Goal: Task Accomplishment & Management: Manage account settings

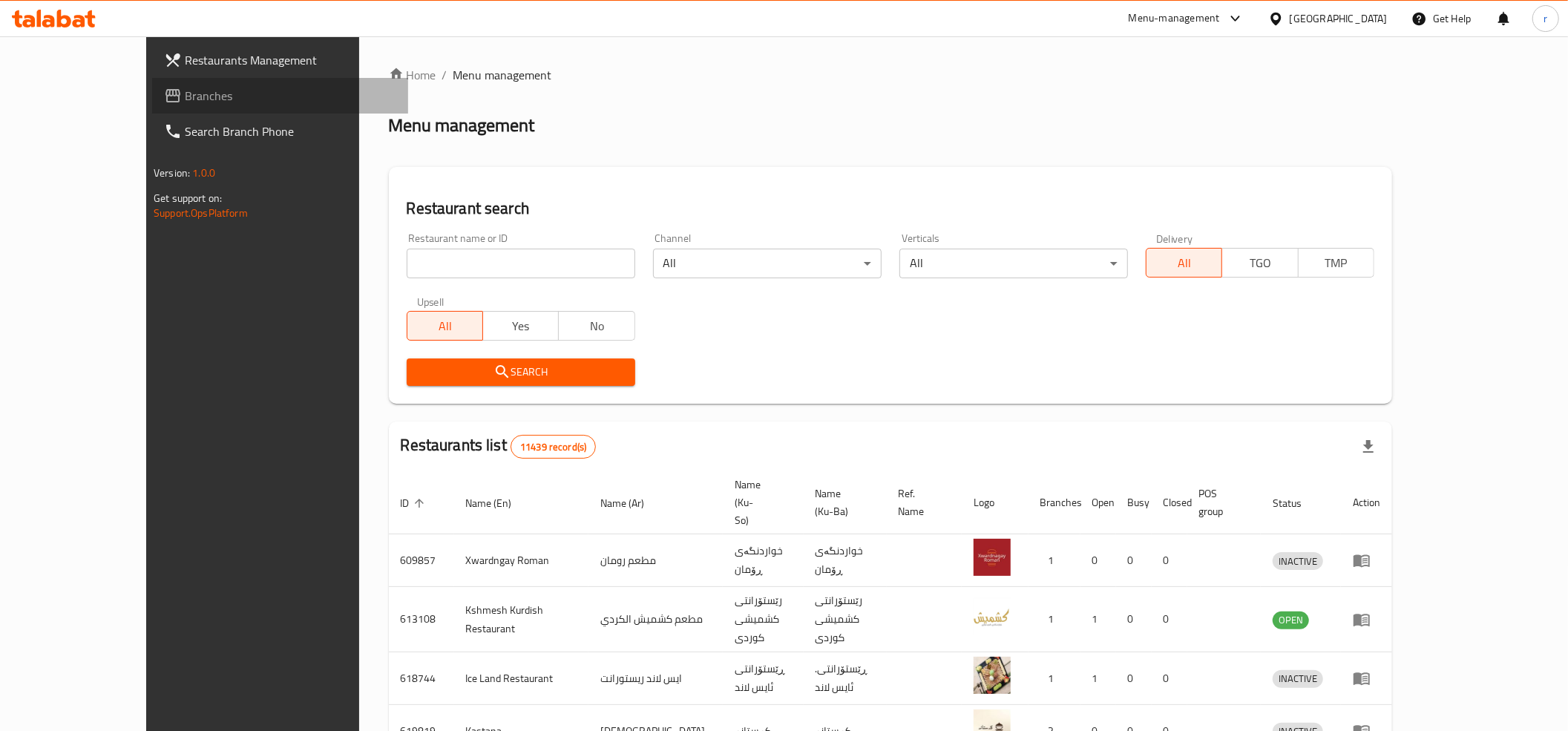
click at [187, 89] on span "Branches" at bounding box center [290, 95] width 211 height 18
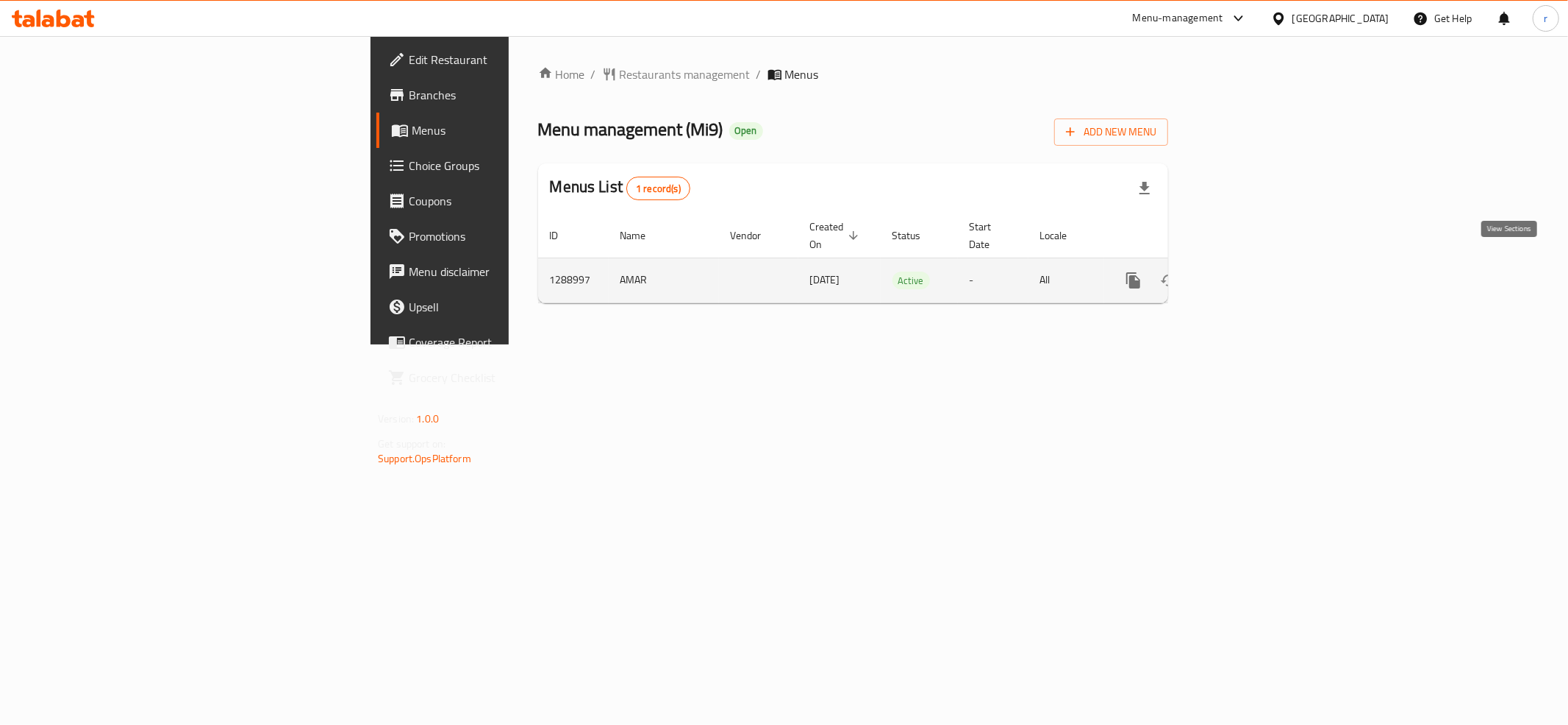
click at [1257, 263] on link "enhanced table" at bounding box center [1240, 281] width 35 height 35
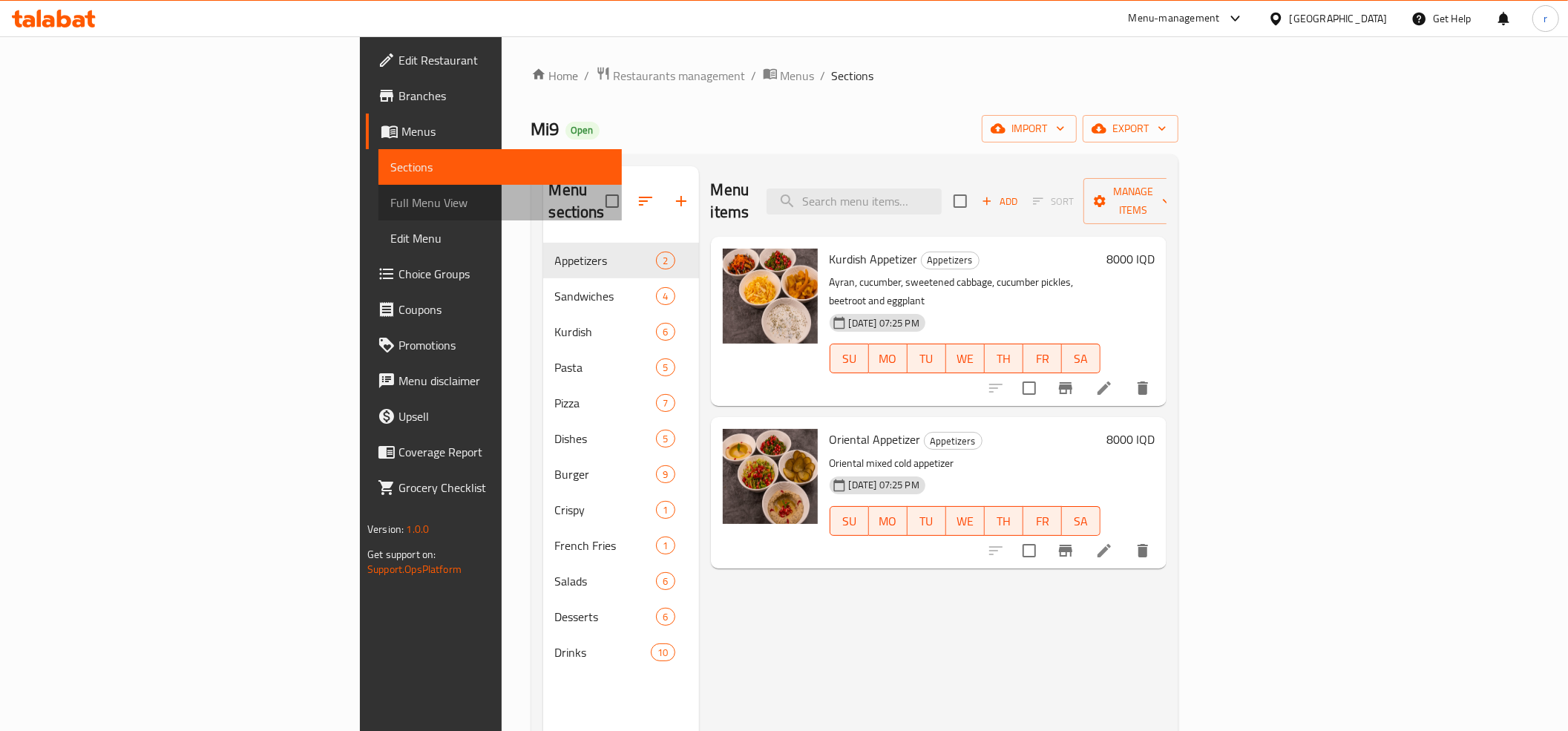
click at [390, 194] on span "Full Menu View" at bounding box center [499, 202] width 219 height 18
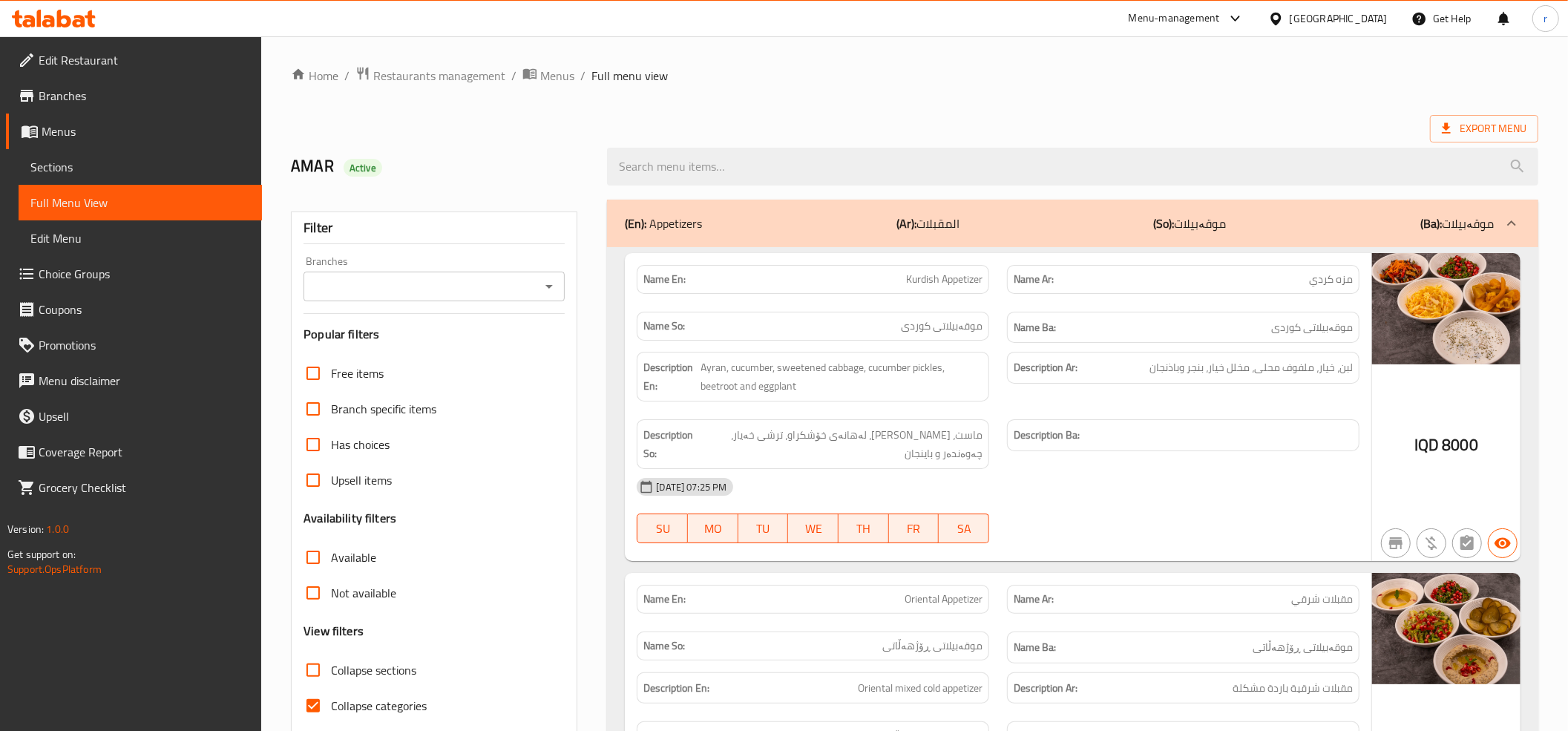
click at [315, 710] on input "Collapse categories" at bounding box center [313, 705] width 35 height 35
checkbox input "false"
click at [312, 662] on input "Collapse sections" at bounding box center [313, 670] width 35 height 35
checkbox input "true"
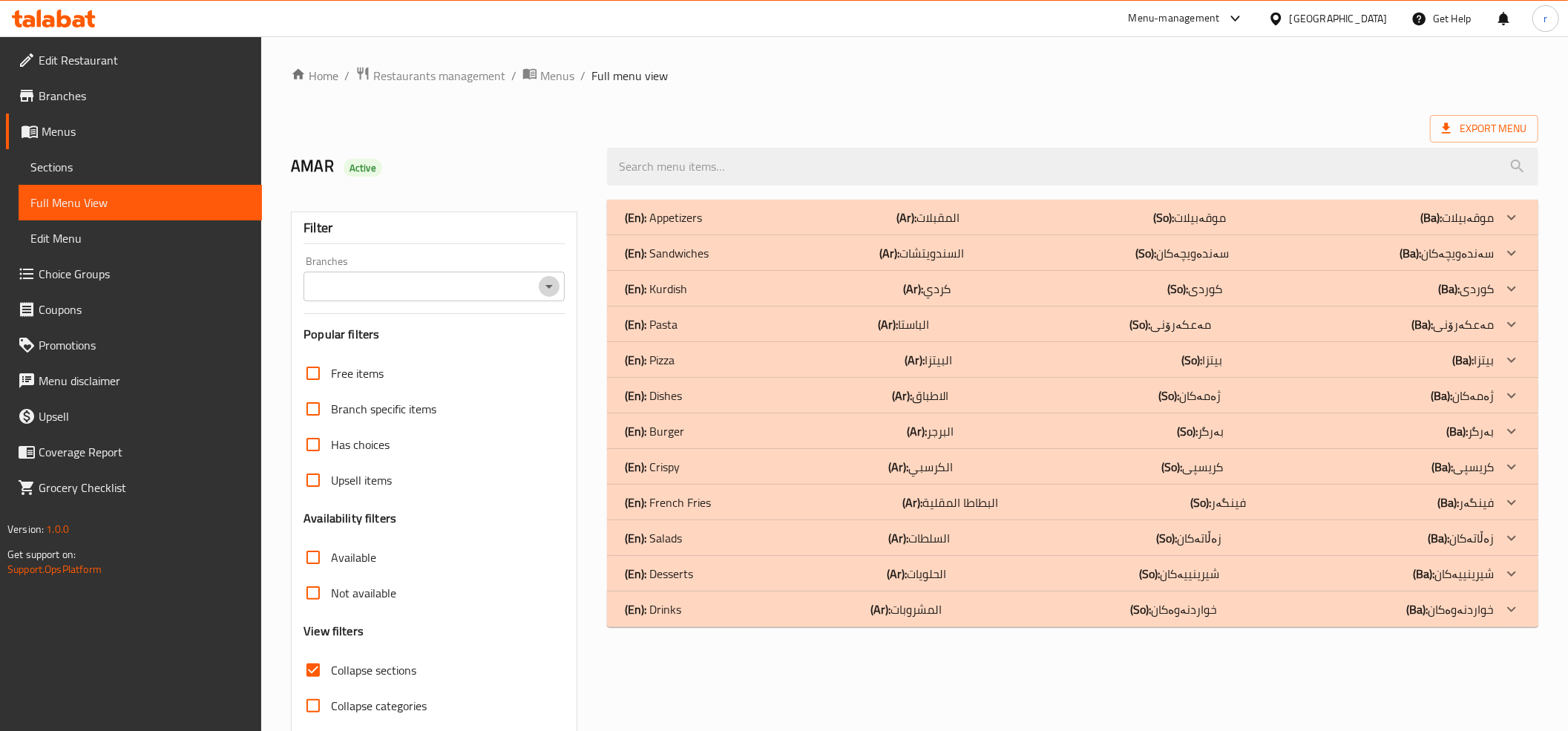
click at [552, 282] on icon "Open" at bounding box center [550, 286] width 18 height 18
click at [536, 359] on li "Mi9, Nawroz" at bounding box center [435, 351] width 261 height 27
type input "Mi9, Nawroz"
click at [692, 167] on input "search" at bounding box center [1073, 166] width 931 height 38
paste input "763541"
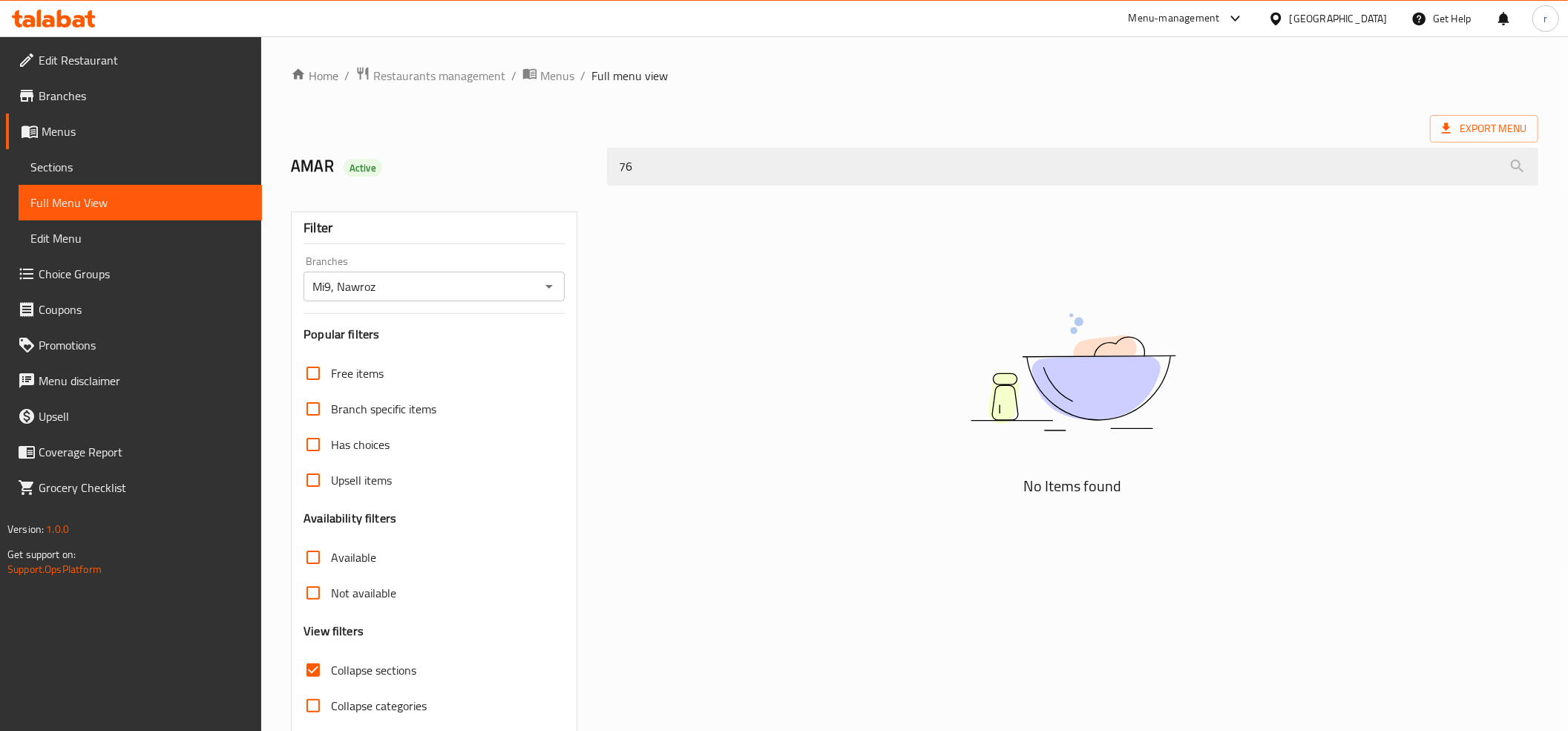
type input "7"
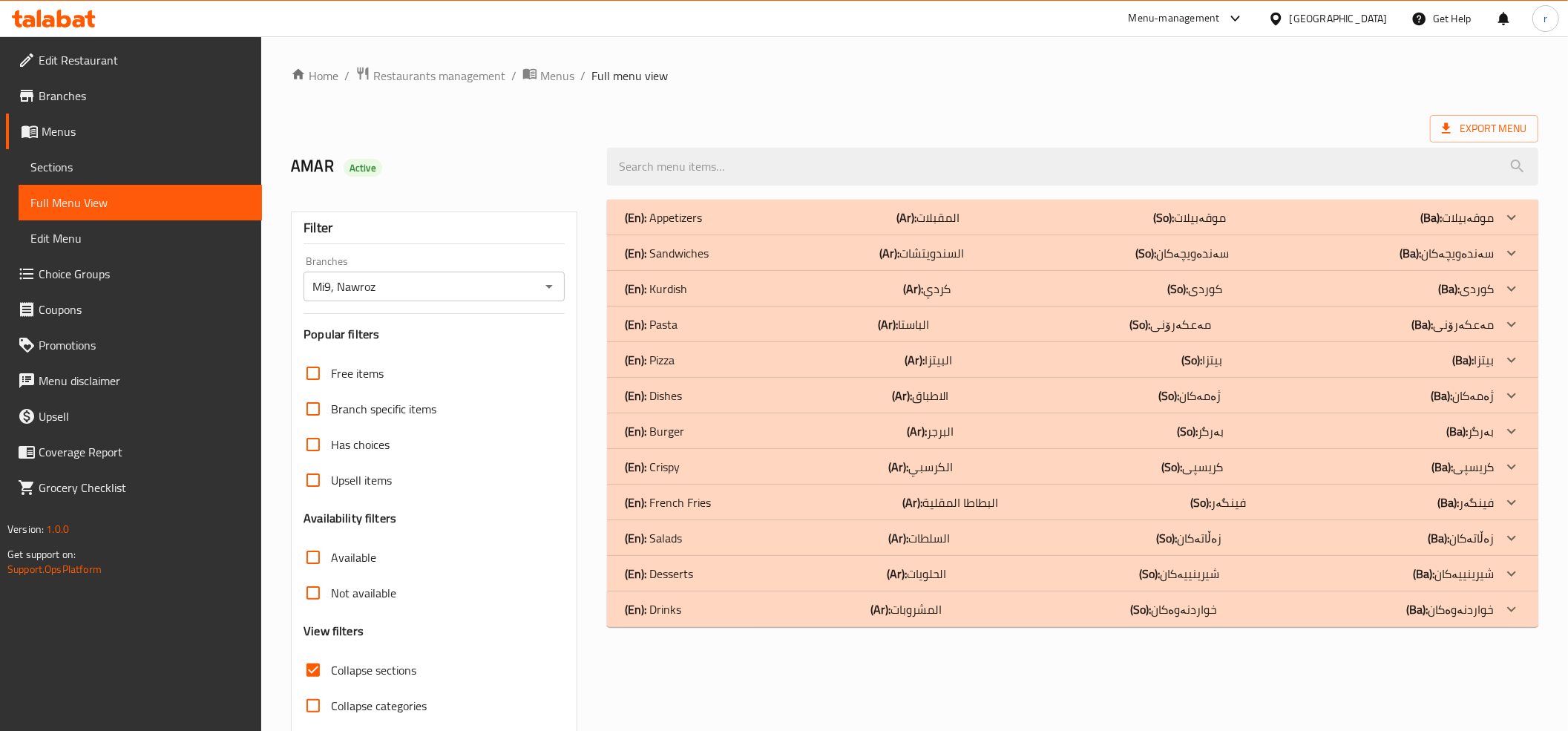
paste input "Mushroom Burger With Fries"
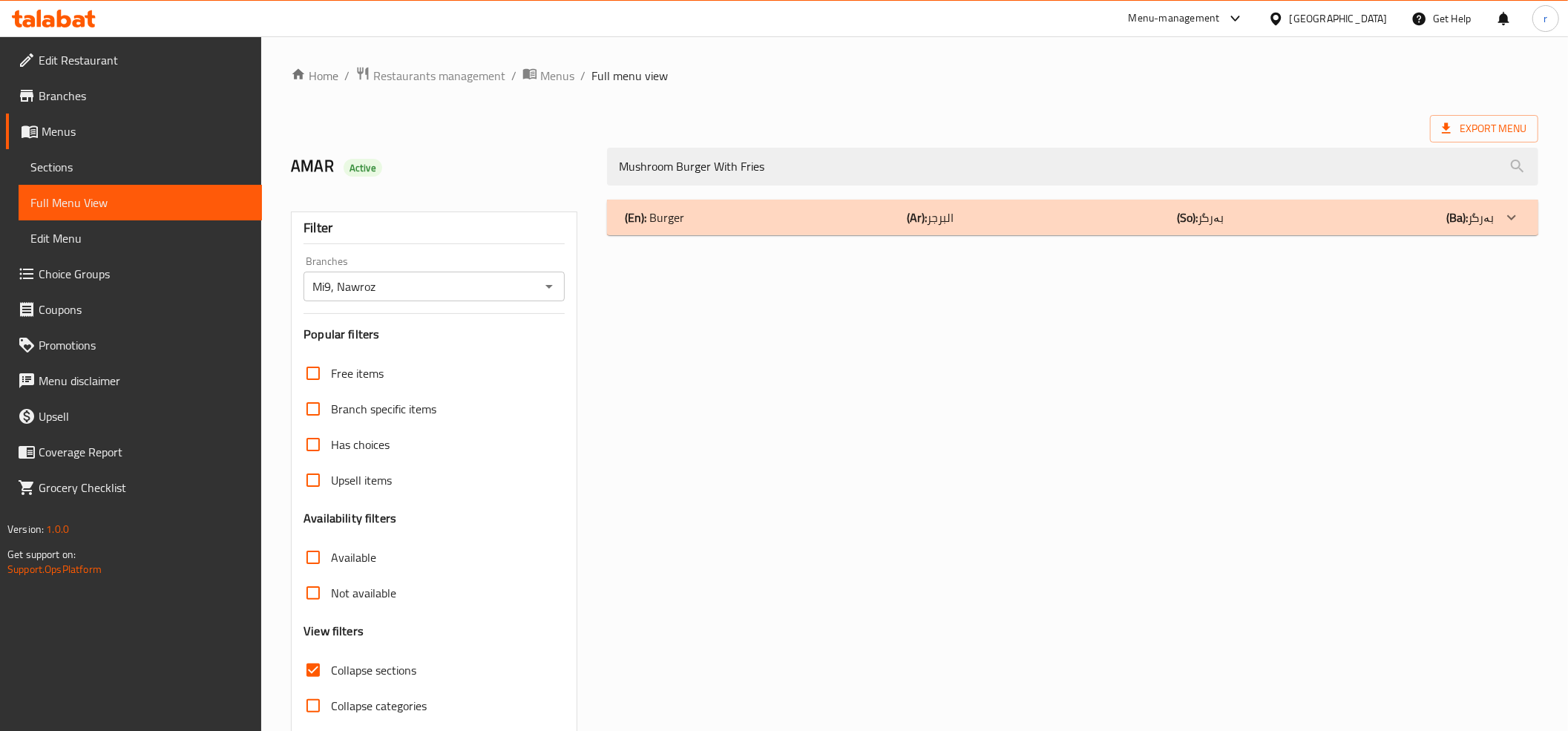
type input "Mushroom Burger With Fries"
click at [763, 227] on div "(En): Burger (Ar): البرجر (So): بەرگر (Ba): بەرگر" at bounding box center [1073, 217] width 931 height 35
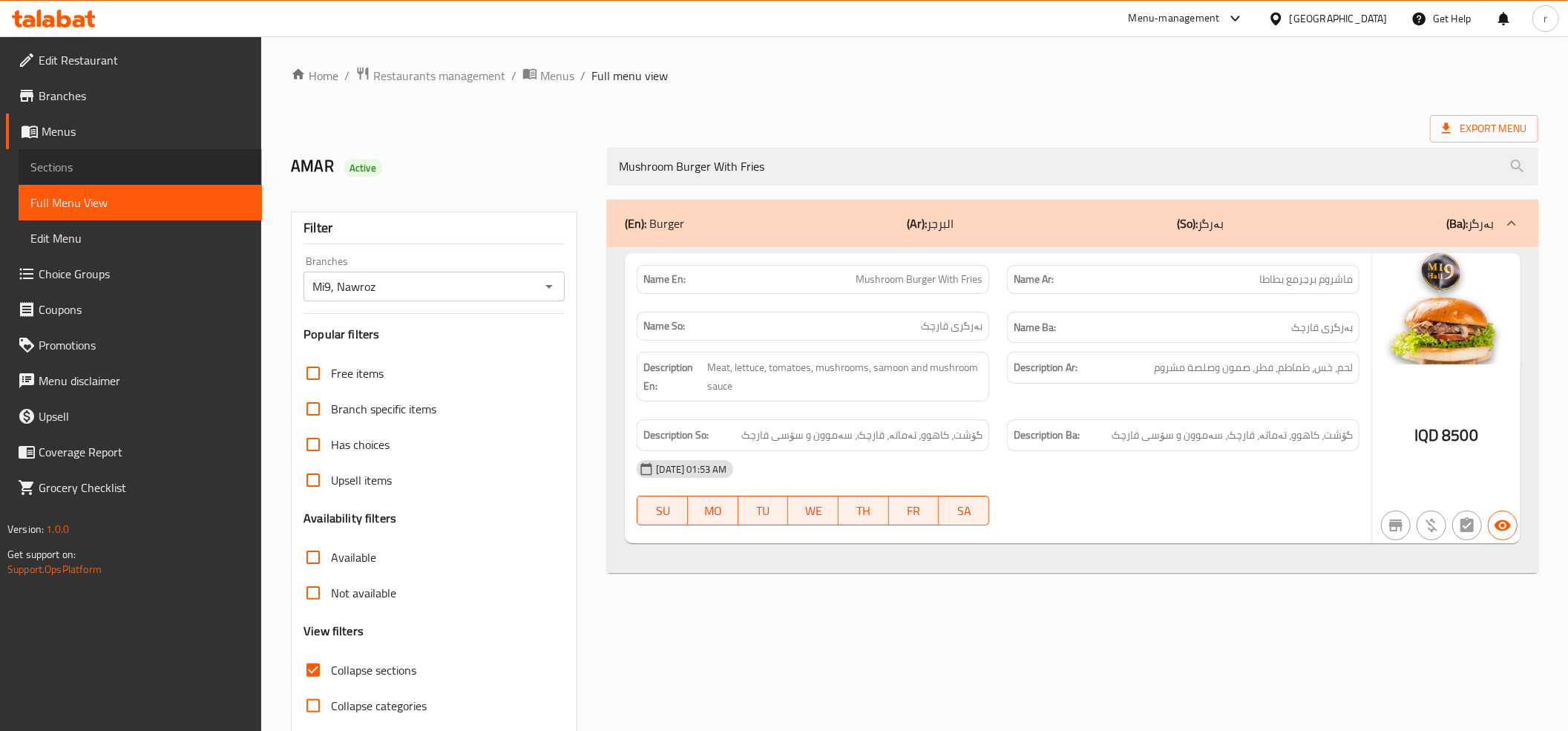
click at [55, 153] on link "Sections" at bounding box center [141, 167] width 244 height 35
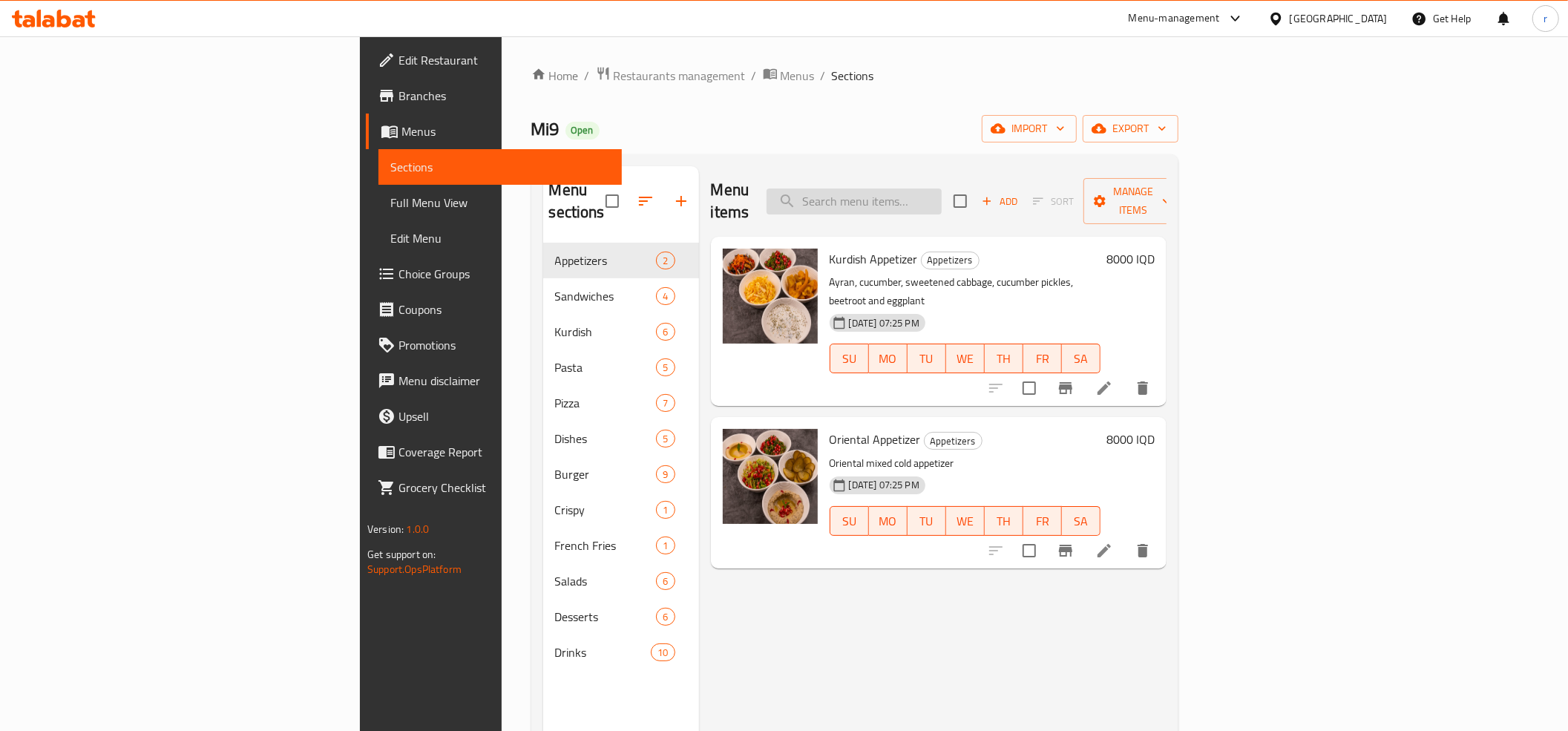
click at [942, 197] on input "search" at bounding box center [854, 201] width 175 height 26
paste input "Mushroom Burger With Fries"
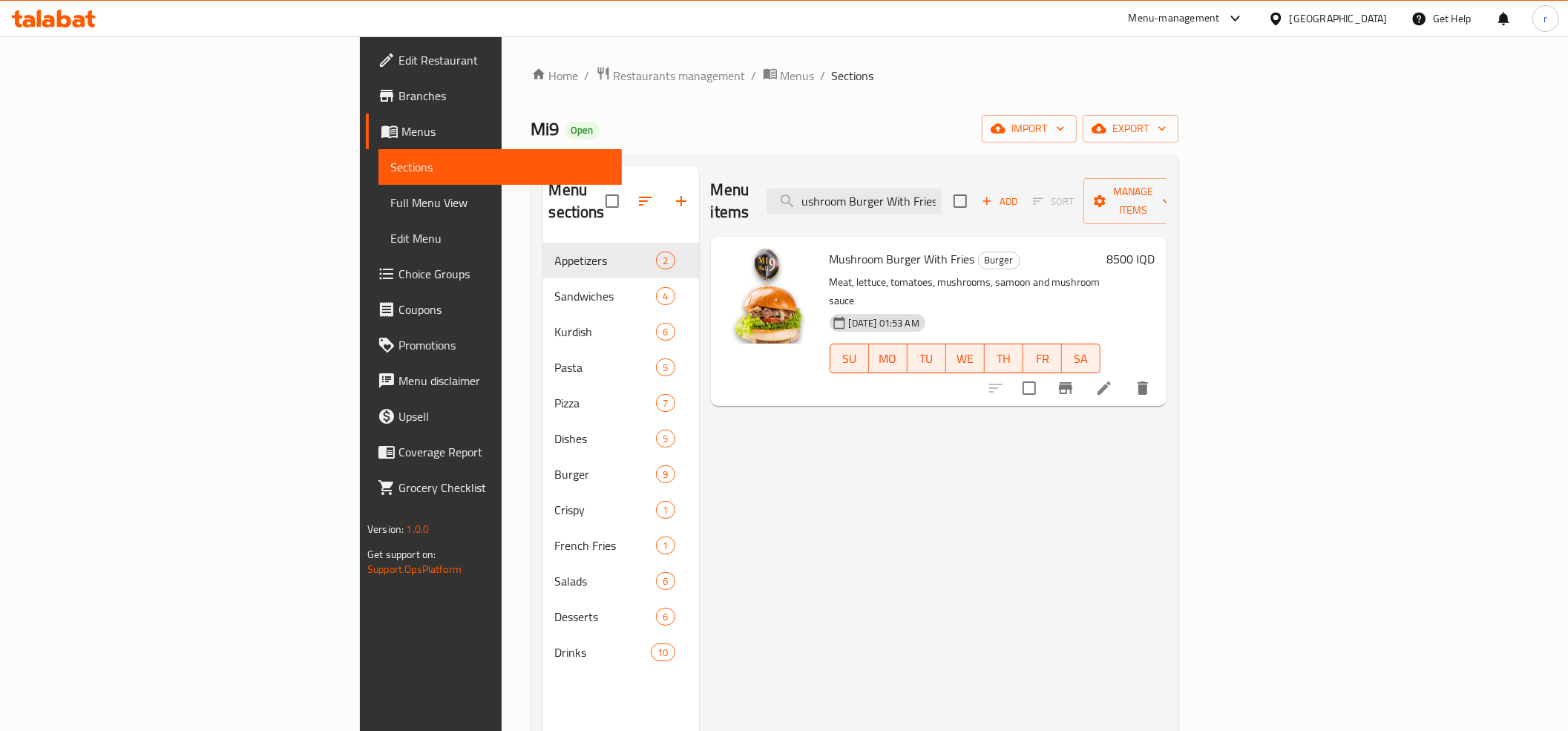
type input "Mushroom Burger With Fries"
click at [1125, 374] on li at bounding box center [1104, 387] width 41 height 27
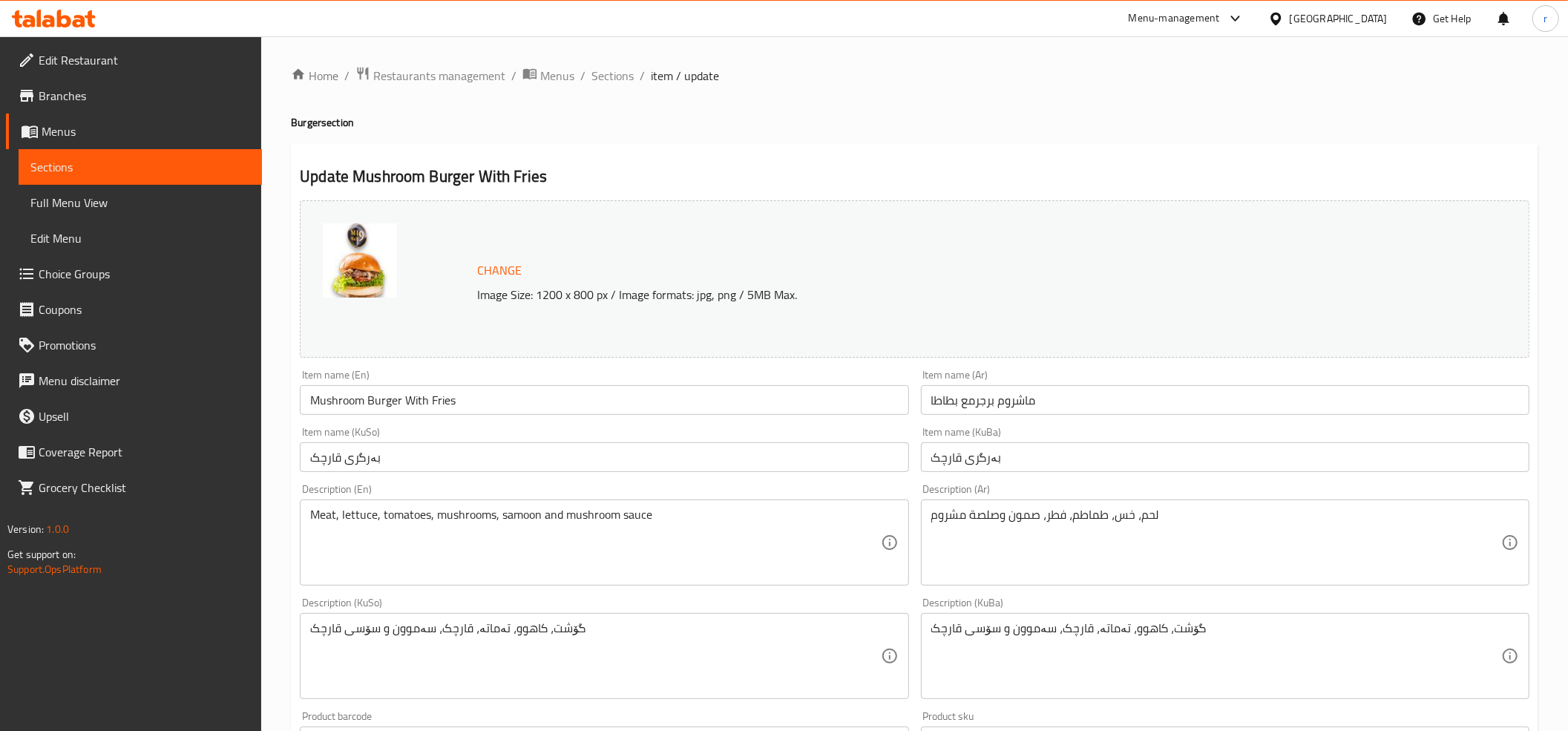
click at [930, 460] on input "بەرگری قارچک" at bounding box center [1225, 457] width 609 height 29
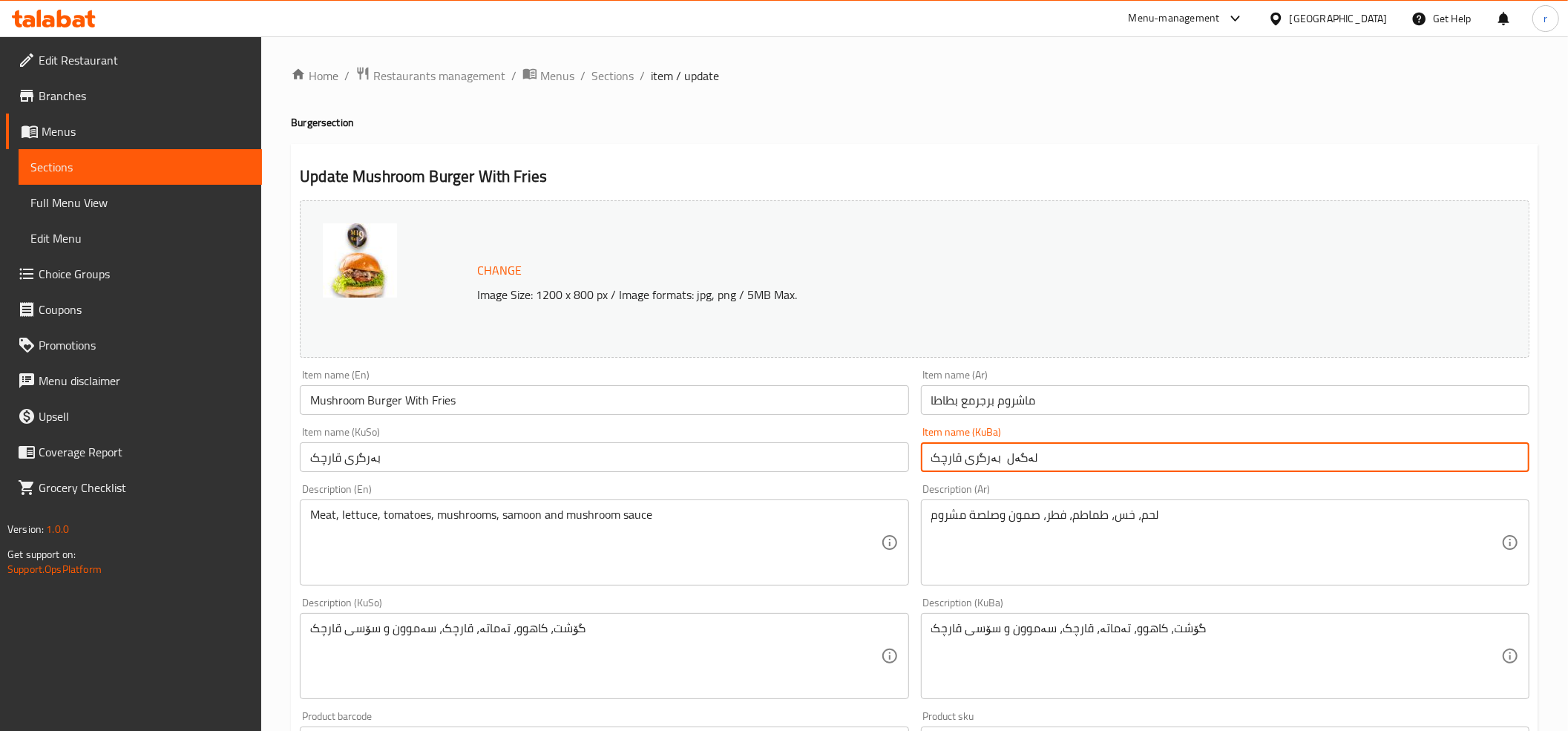
type input "لەگەل بەرگری قارچک"
click at [443, 396] on input "Mushroom Burger With Fries" at bounding box center [604, 400] width 609 height 29
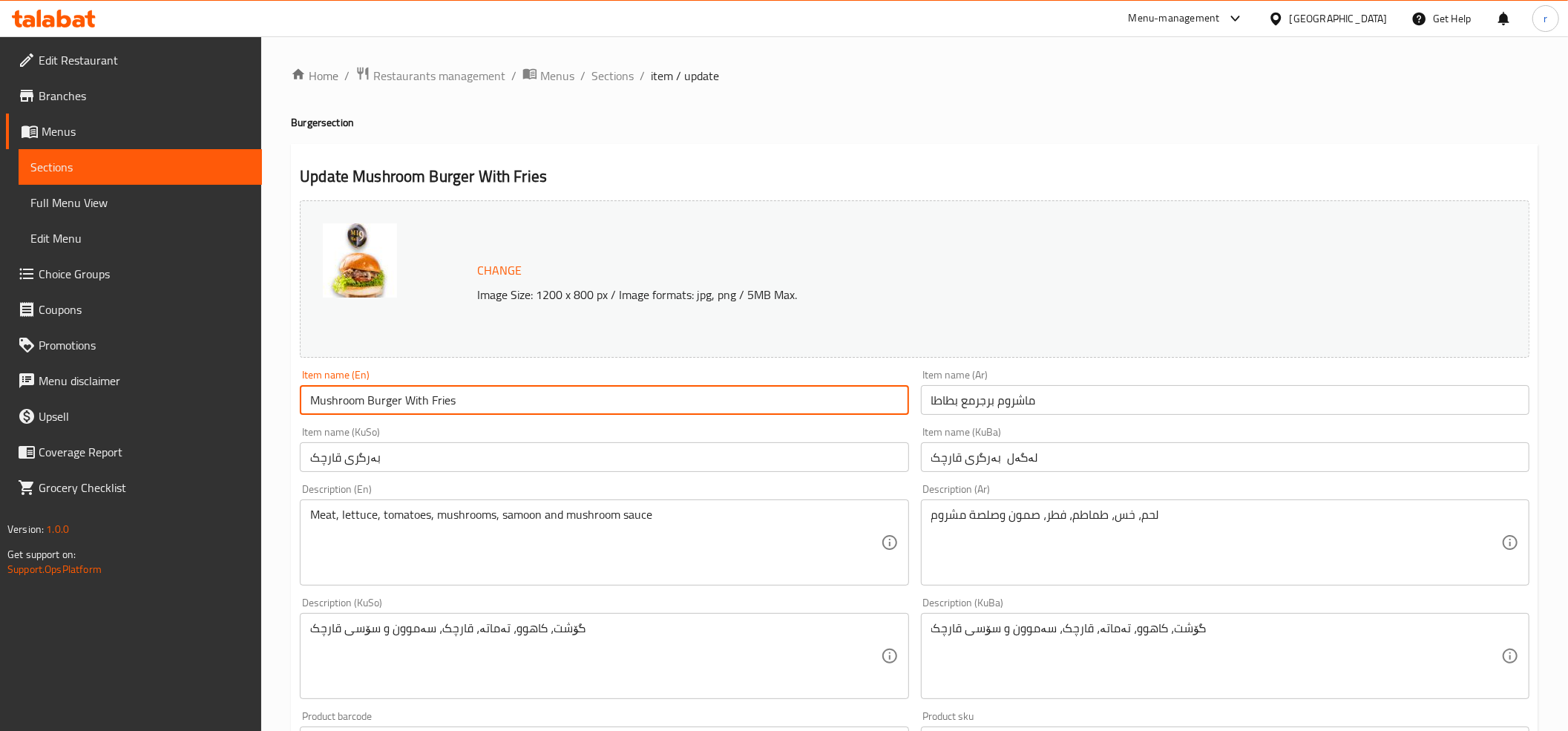
click at [443, 396] on input "Mushroom Burger With Fries" at bounding box center [604, 400] width 609 height 29
paste input "ench Fr"
type input "Mushroom Burger With French Fries"
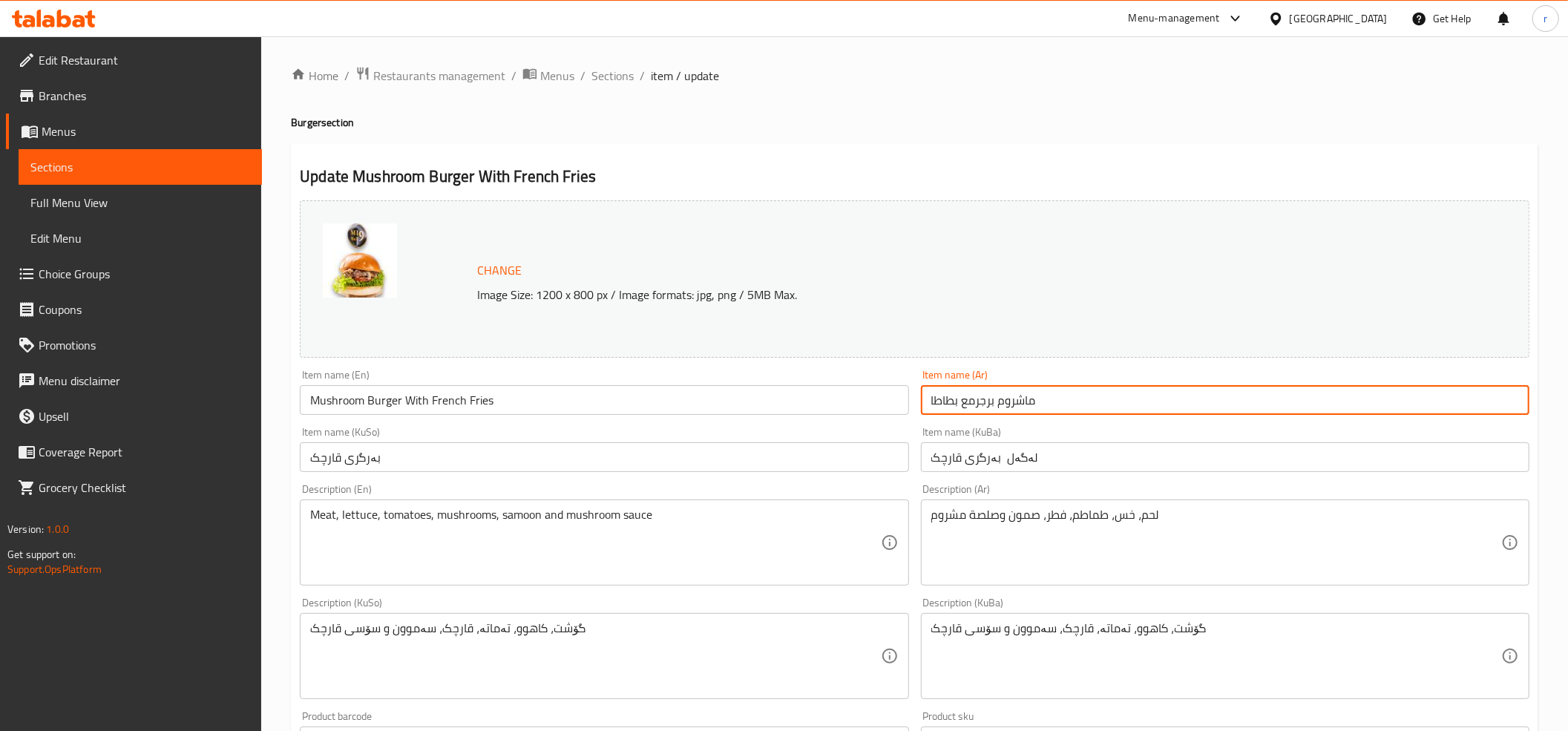
click at [938, 404] on input "ماشروم برجرمع بطاطا" at bounding box center [1225, 400] width 609 height 29
paste input "بطاطا [GEOGRAPHIC_DATA]"
type input "ماشروم برجرمع بطاطا [GEOGRAPHIC_DATA]"
click at [1004, 459] on input "لەگەل بەرگری قارچک" at bounding box center [1225, 457] width 609 height 29
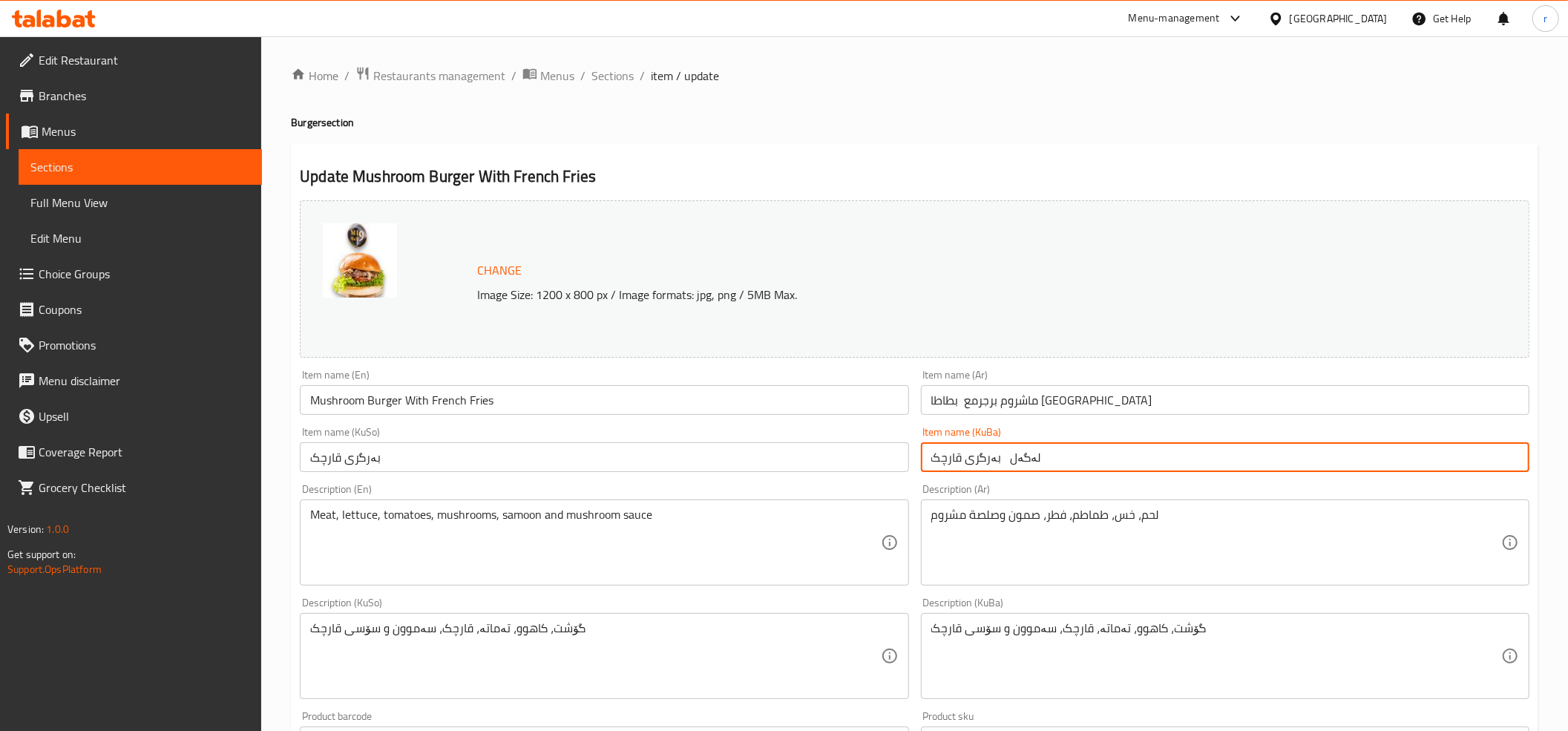
paste input "فینگەر"
drag, startPoint x: 1007, startPoint y: 459, endPoint x: 1074, endPoint y: 461, distance: 67.0
click at [1074, 461] on input "لەگەل فینگەر بەرگری قارچک" at bounding box center [1225, 457] width 609 height 29
click at [1379, 440] on div "Item name (KuBa) بەرگری قارچک Item name (KuBa)" at bounding box center [1225, 449] width 609 height 45
drag, startPoint x: 1514, startPoint y: 456, endPoint x: 1544, endPoint y: 458, distance: 30.1
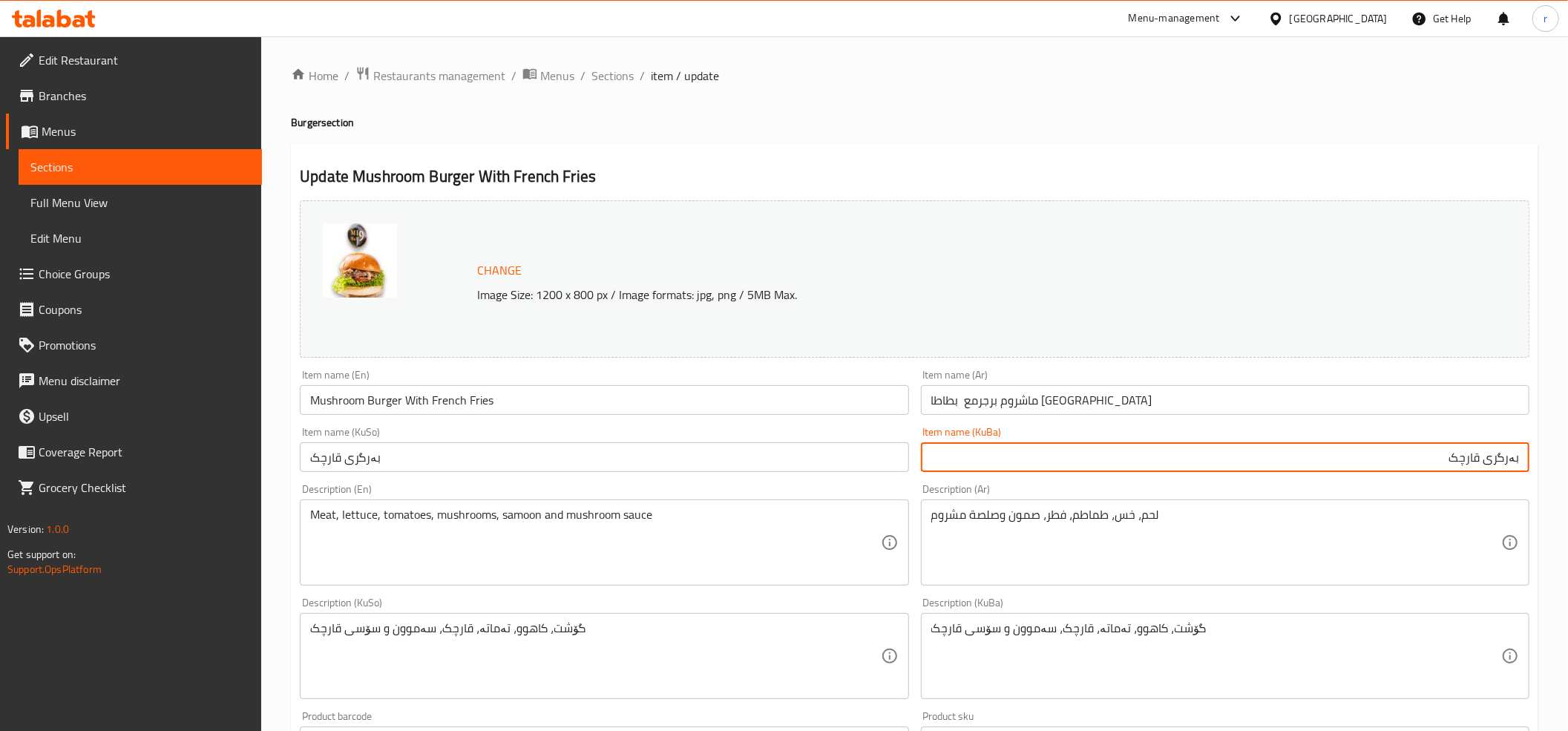
click at [1544, 458] on div "Home / Restaurants management / Menus / Sections / item / update Burger section…" at bounding box center [914, 638] width 1307 height 1204
paste input "لەگەل فینگەر"
click at [1452, 456] on input "بەرگری قارچکلەگەل فینگەر" at bounding box center [1225, 457] width 609 height 29
drag, startPoint x: 1516, startPoint y: 458, endPoint x: 1543, endPoint y: 454, distance: 27.3
click at [1543, 454] on div "Home / Restaurants management / Menus / Sections / item / update Burger section…" at bounding box center [914, 638] width 1307 height 1204
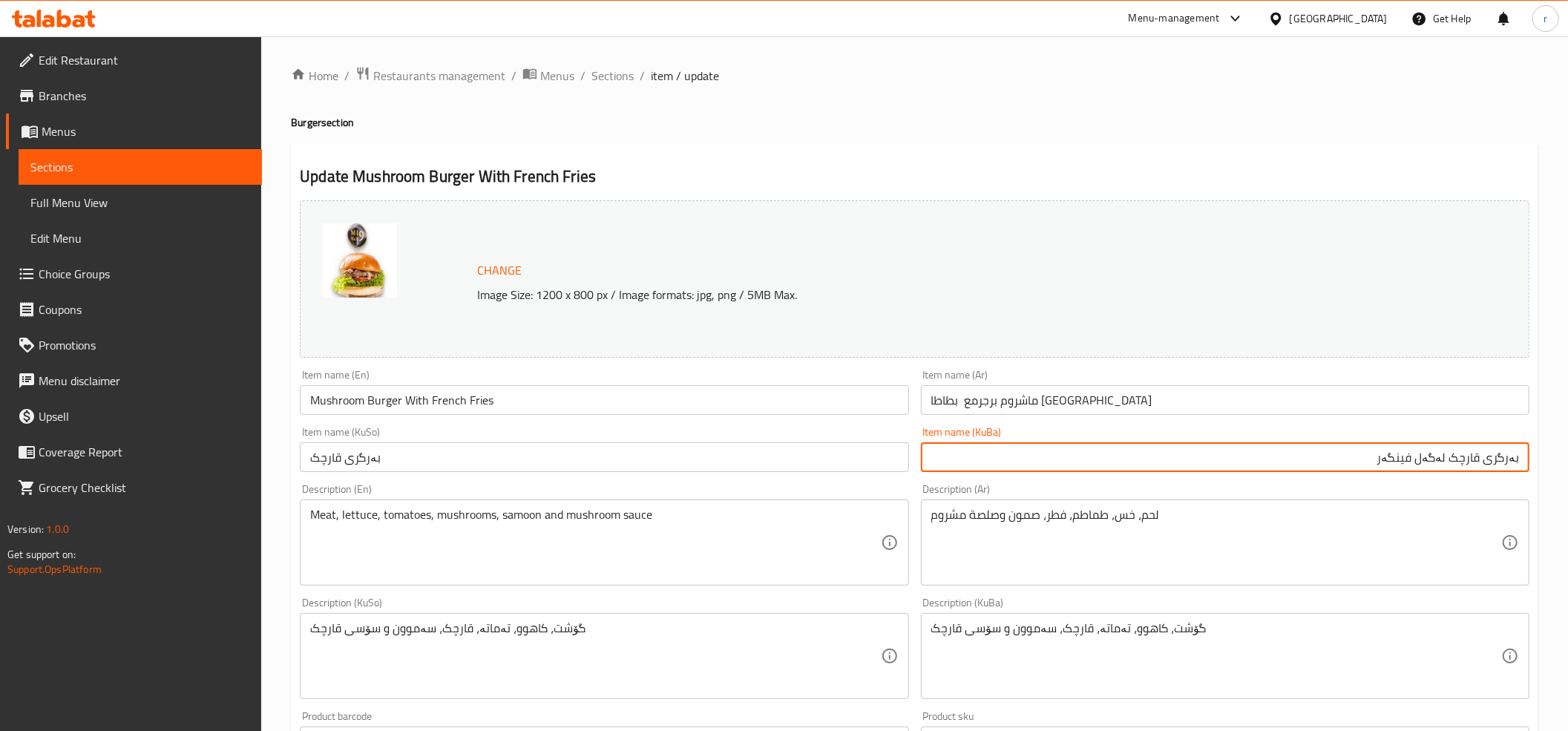
click at [1485, 466] on input "بەرگری قارچک لەگەل فینگەر" at bounding box center [1225, 457] width 609 height 29
type input "بەرگری قارچک لەگەل فینگەر"
click at [361, 459] on input "بەرگری قارچک" at bounding box center [604, 457] width 609 height 29
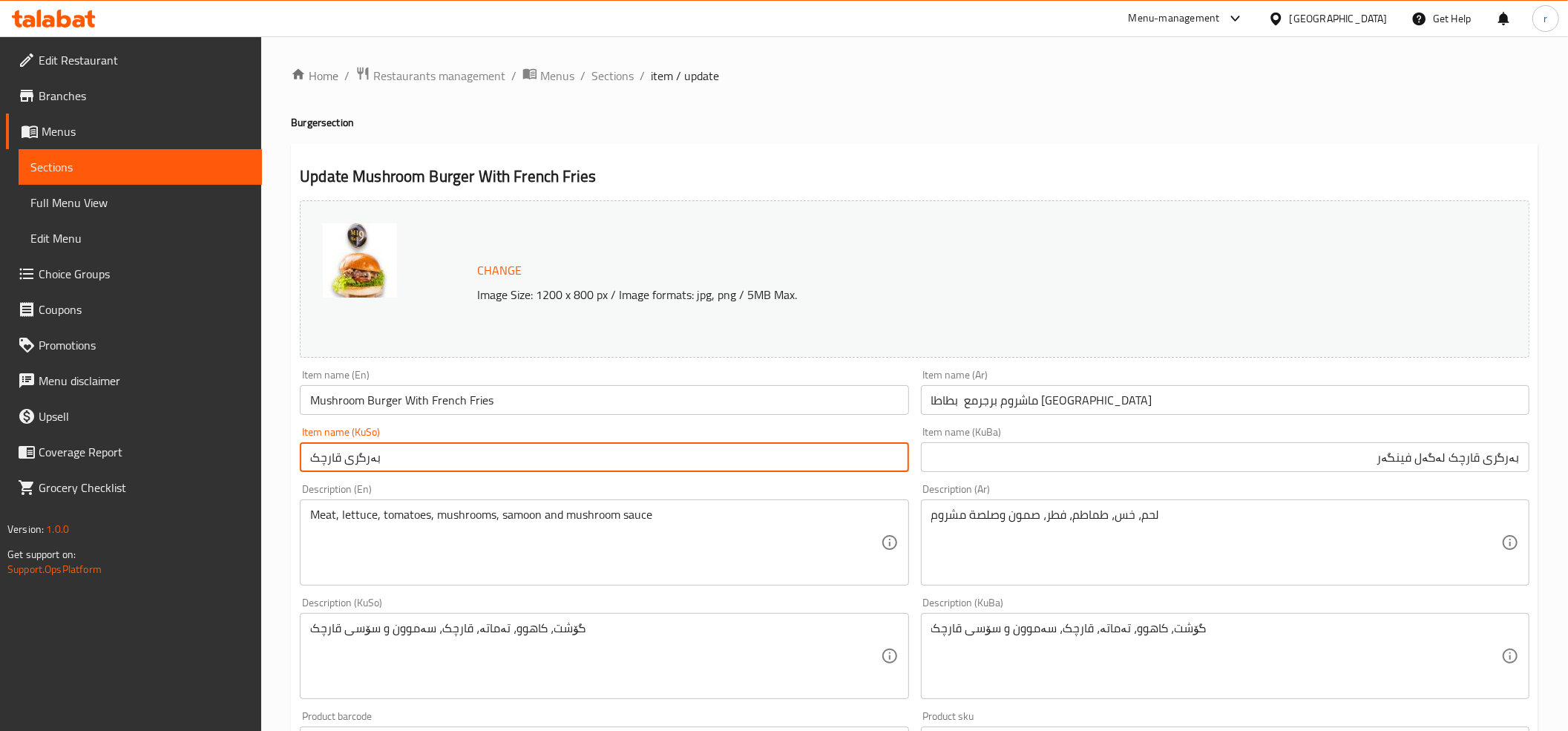
click at [361, 459] on input "بەرگری قارچک" at bounding box center [604, 457] width 609 height 29
paste input "لەگەل فینگەر"
click at [361, 459] on input "بەرگری قارچک لەگەل فینگەر" at bounding box center [604, 457] width 609 height 29
type input "بەرگری قارچک لەگەل فینگەر"
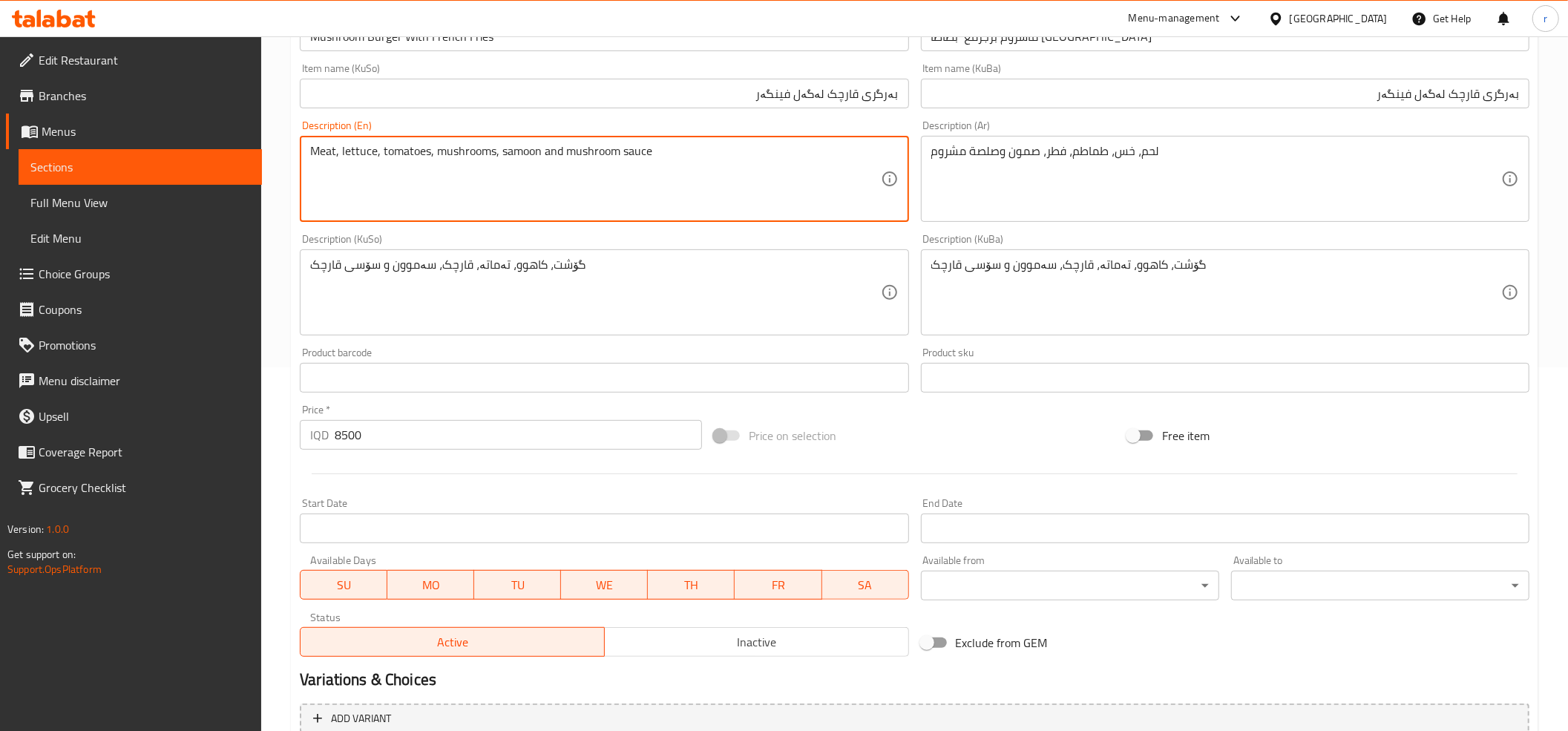
scroll to position [165, 0]
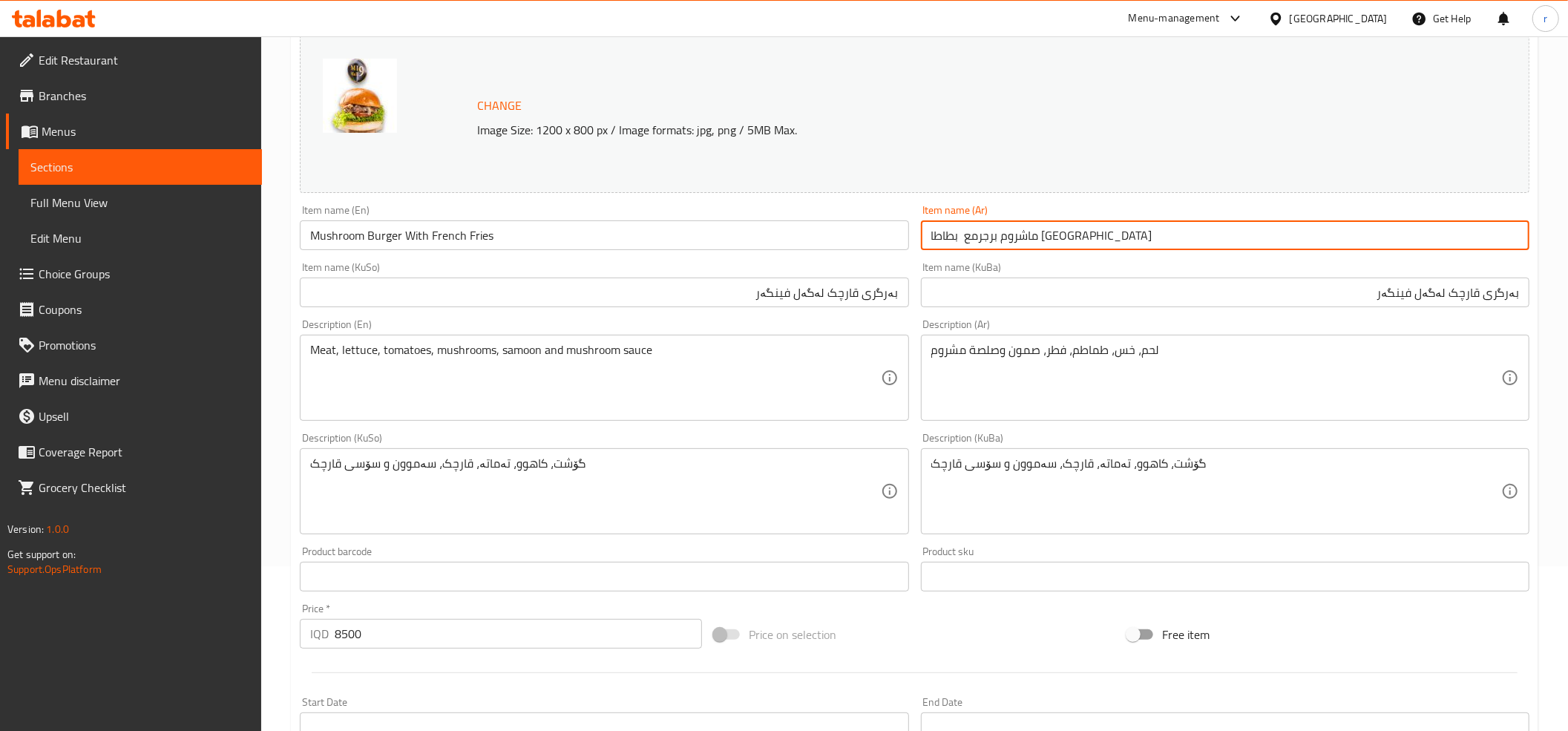
click at [967, 248] on input "ماشروم برجرمع بطاطا [GEOGRAPHIC_DATA]" at bounding box center [1225, 235] width 609 height 29
click at [1458, 238] on input "ماشروم برجرمع بطاطا [GEOGRAPHIC_DATA]" at bounding box center [1225, 235] width 609 height 29
click at [1434, 236] on input "ماشروم برجر مع بطاطا [GEOGRAPHIC_DATA]" at bounding box center [1225, 235] width 609 height 29
click at [1437, 245] on input "ماشروم برجر مع بطاطا [GEOGRAPHIC_DATA]" at bounding box center [1225, 235] width 609 height 29
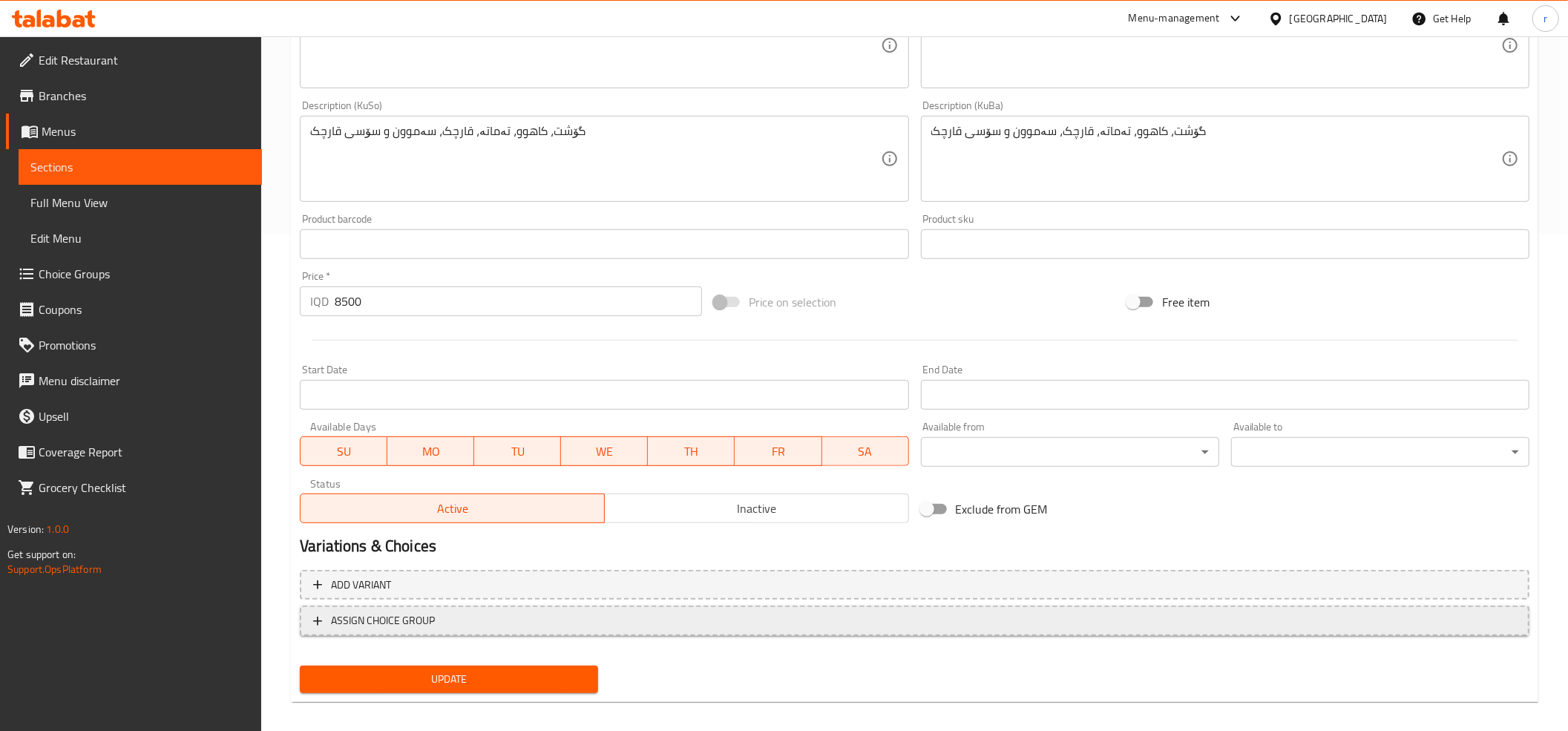
scroll to position [508, 0]
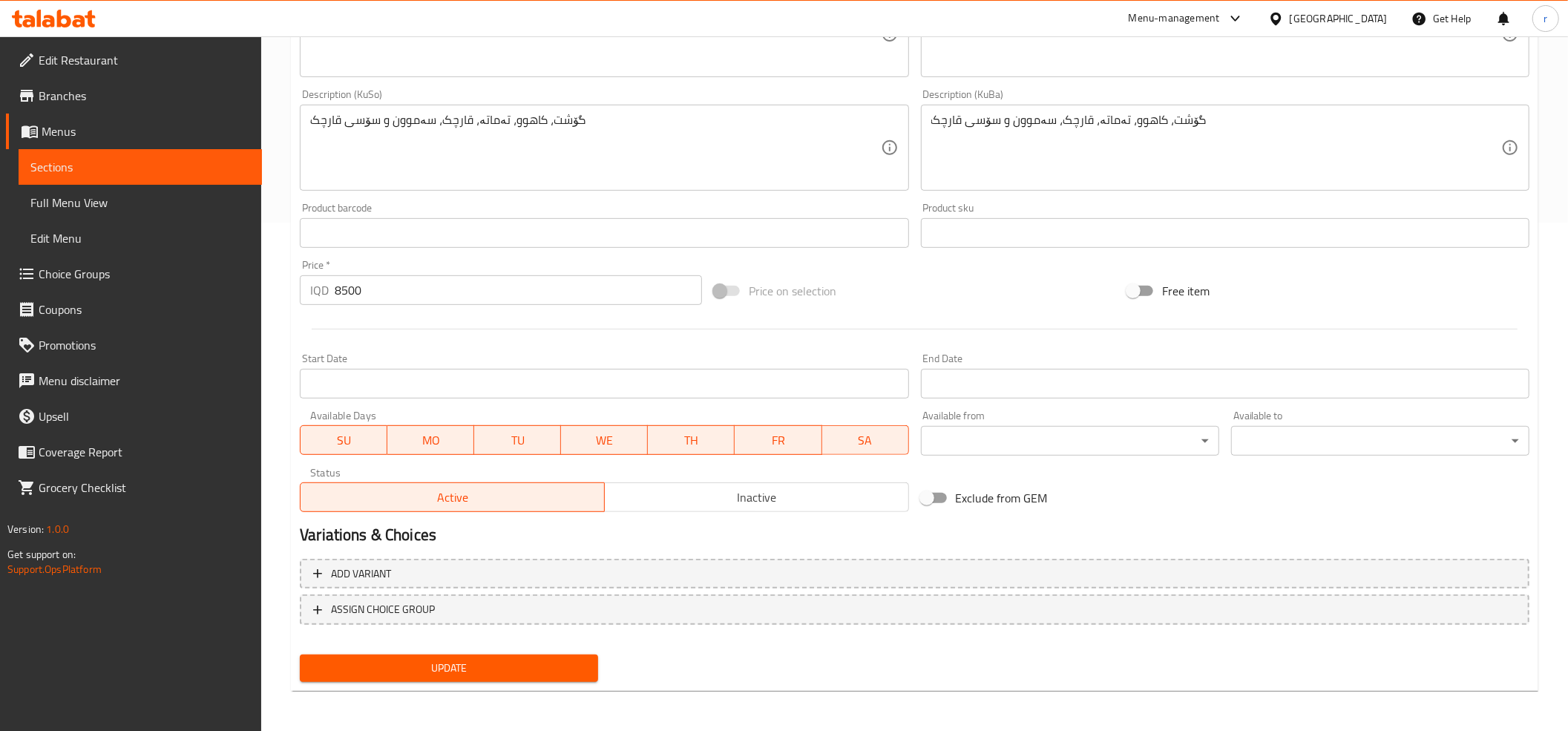
type input "ماشروم برجر مع بطاطا [GEOGRAPHIC_DATA]"
click at [538, 672] on span "Update" at bounding box center [448, 667] width 274 height 19
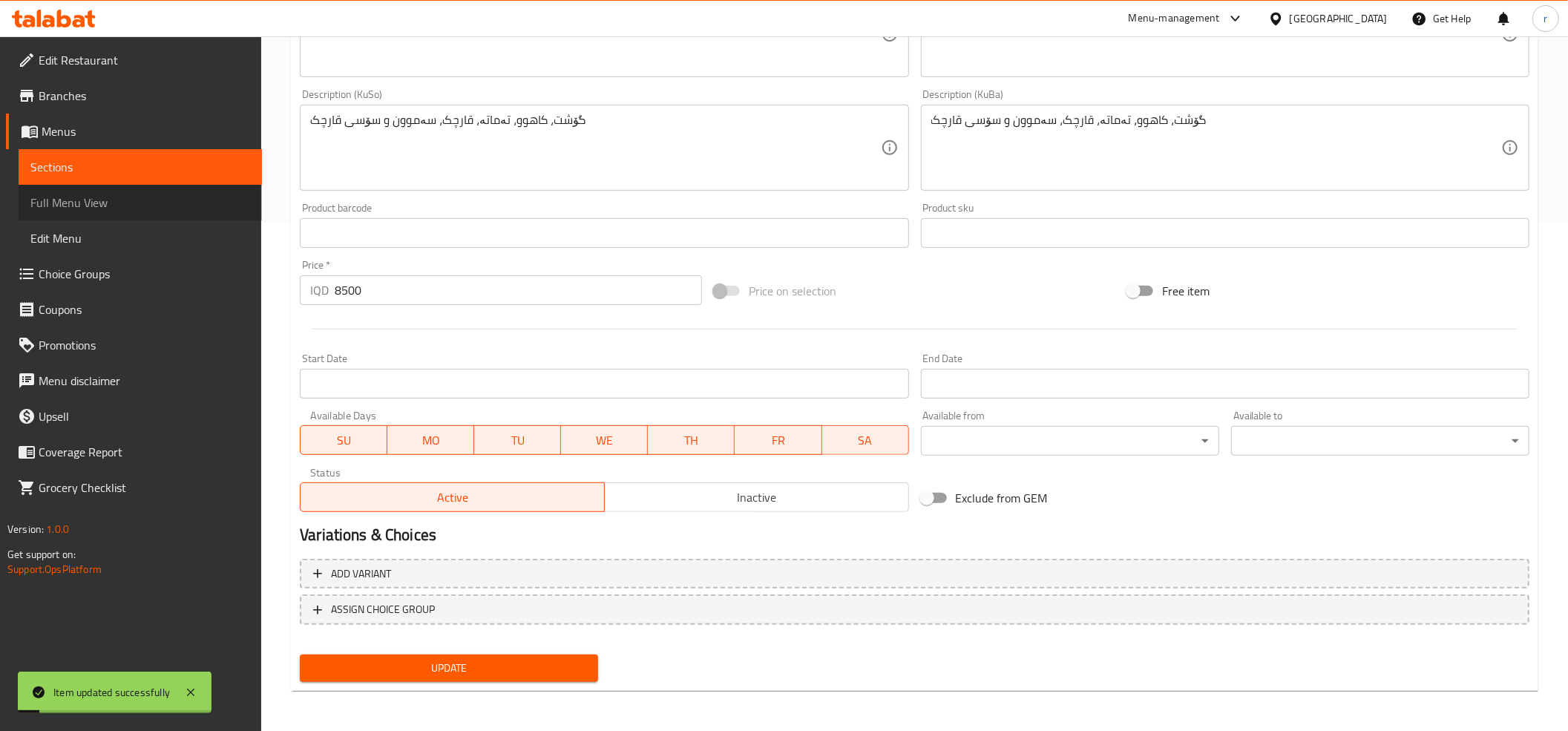
click at [170, 187] on link "Full Menu View" at bounding box center [141, 202] width 244 height 35
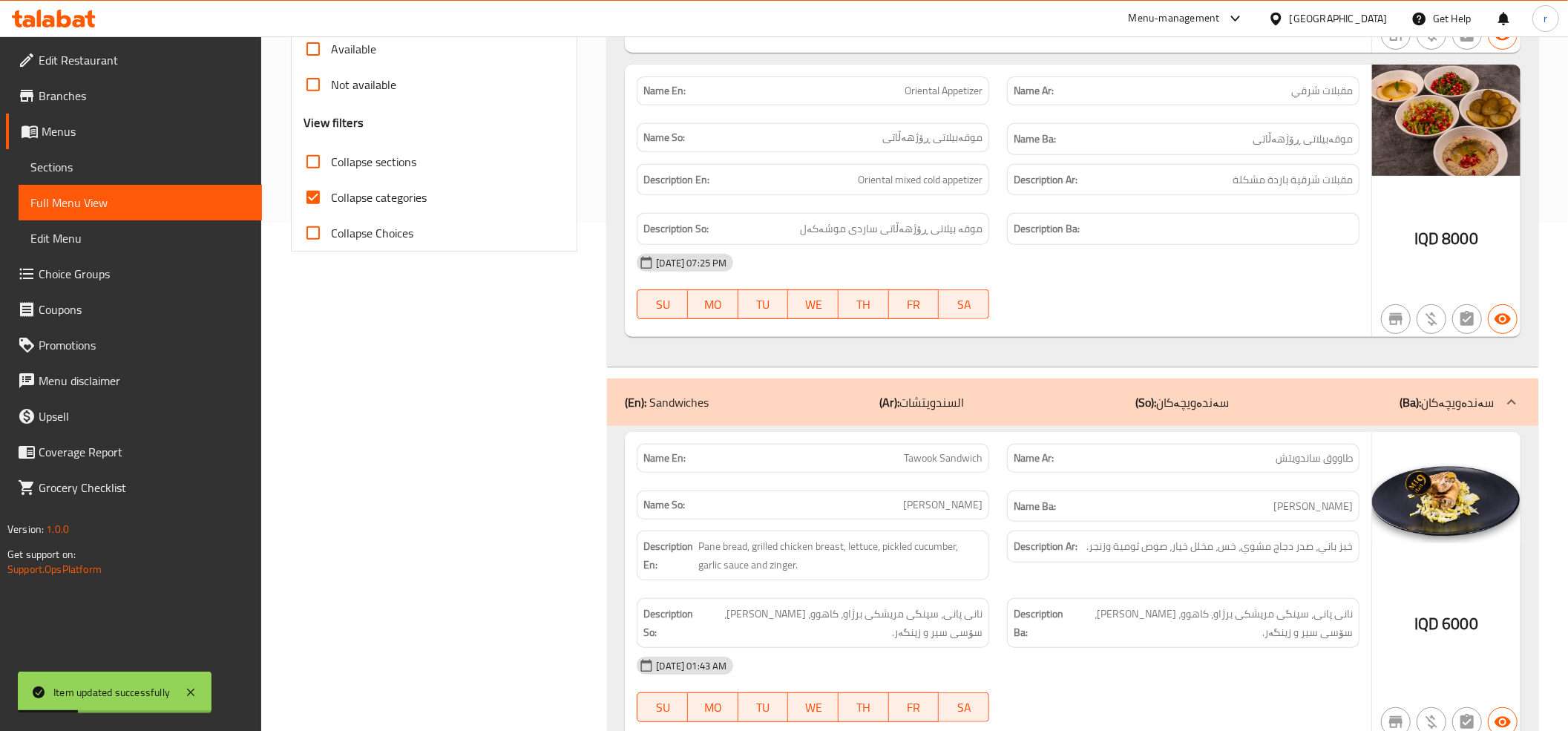
click at [317, 197] on input "Collapse categories" at bounding box center [313, 197] width 35 height 35
checkbox input "false"
click at [302, 165] on input "Collapse sections" at bounding box center [313, 161] width 35 height 35
checkbox input "true"
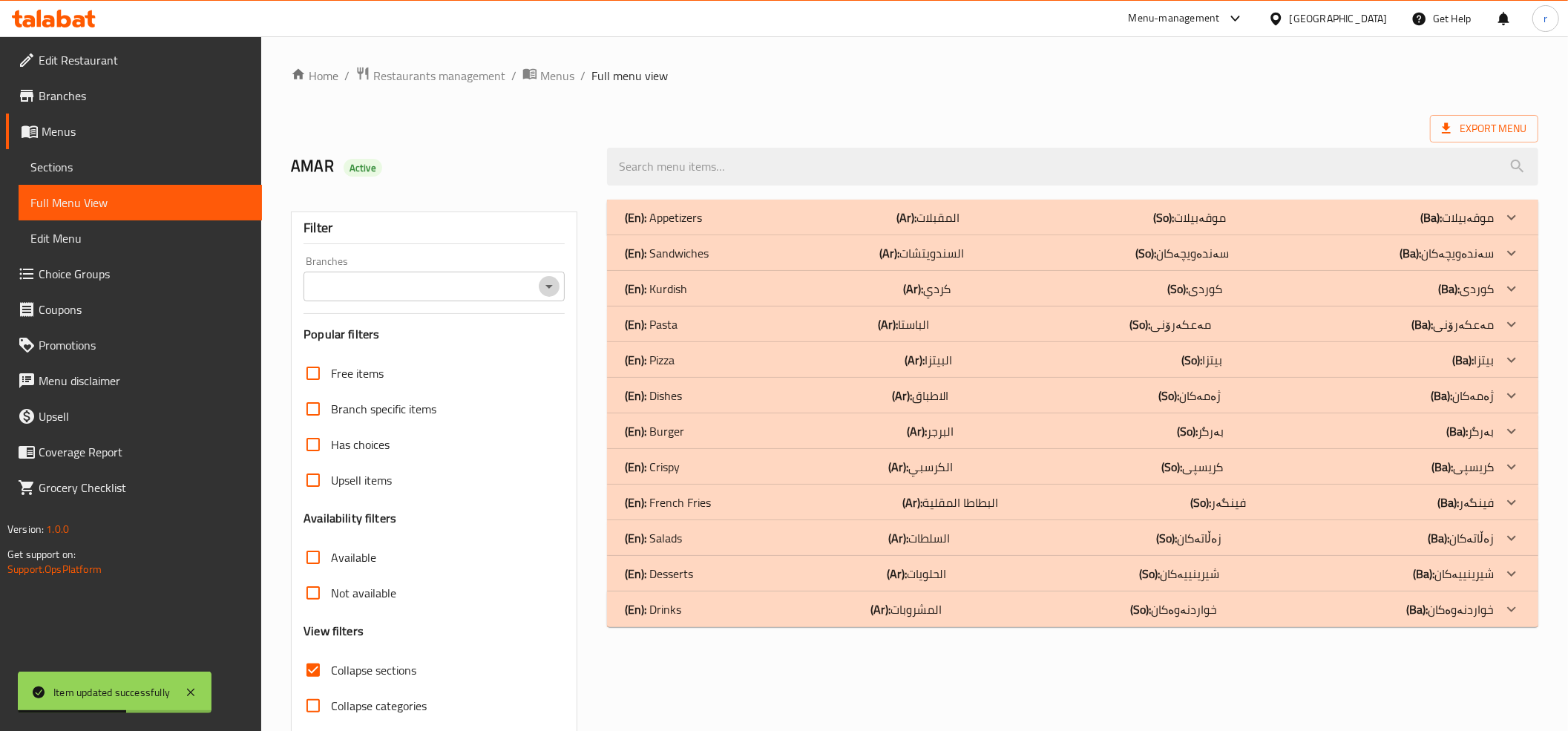
click at [544, 289] on icon "Open" at bounding box center [550, 286] width 18 height 18
click at [496, 348] on li "Mi9, Nawroz" at bounding box center [435, 351] width 261 height 27
type input "Mi9, Nawroz"
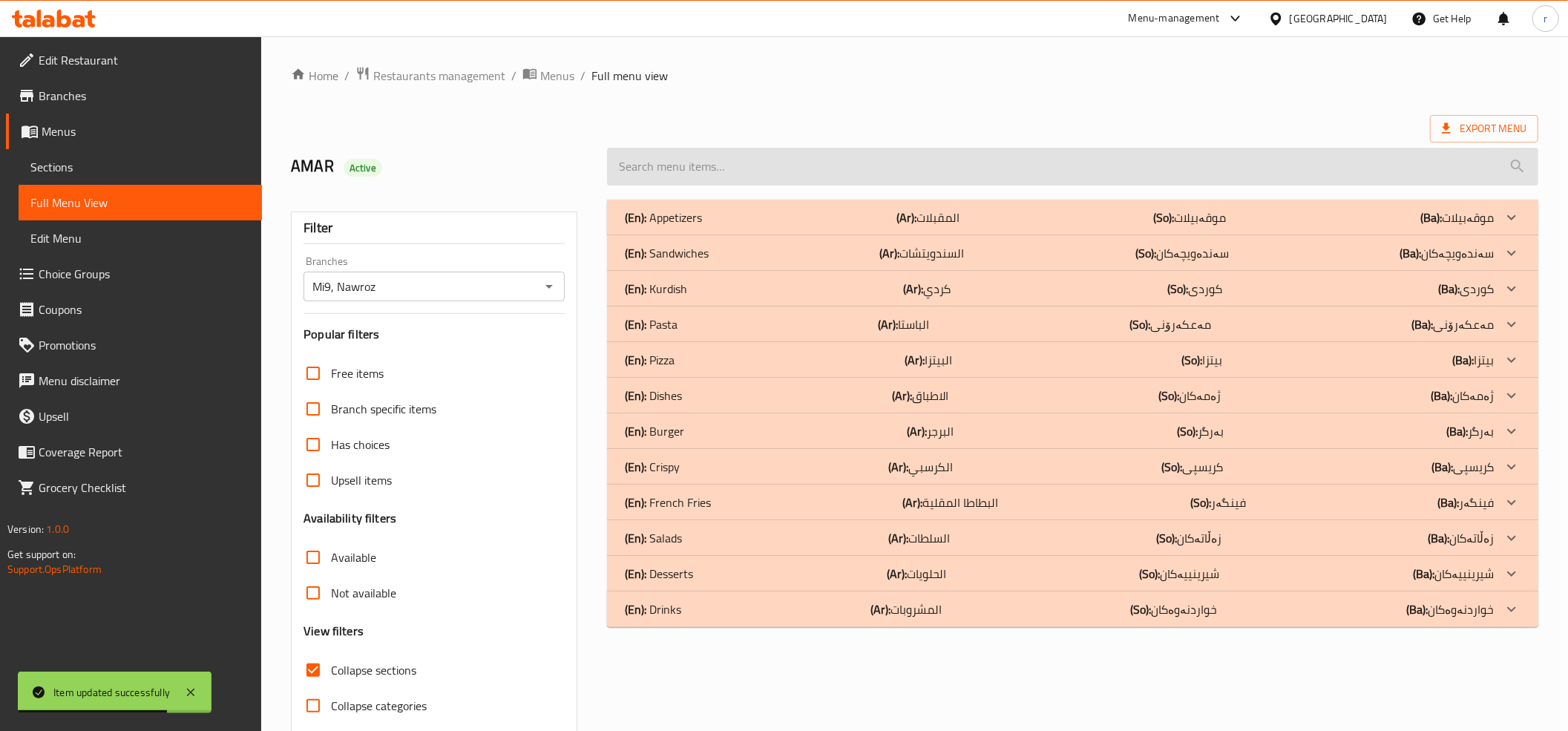
click at [692, 159] on input "search" at bounding box center [1073, 166] width 931 height 38
paste input "Mushroom Burger With Fries"
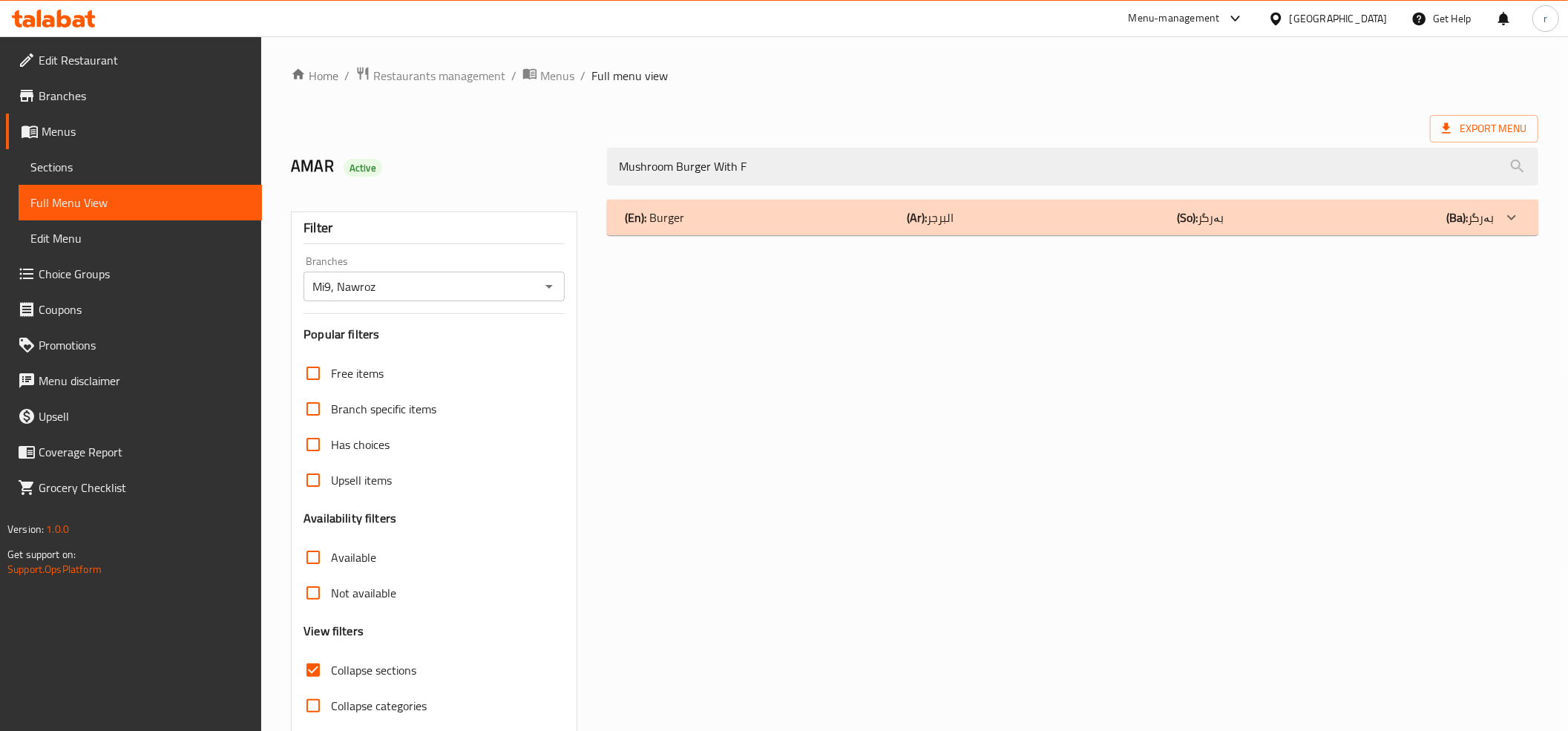
click at [754, 229] on div "(En): Burger (Ar): البرجر (So): بەرگر (Ba): بەرگر" at bounding box center [1073, 217] width 931 height 35
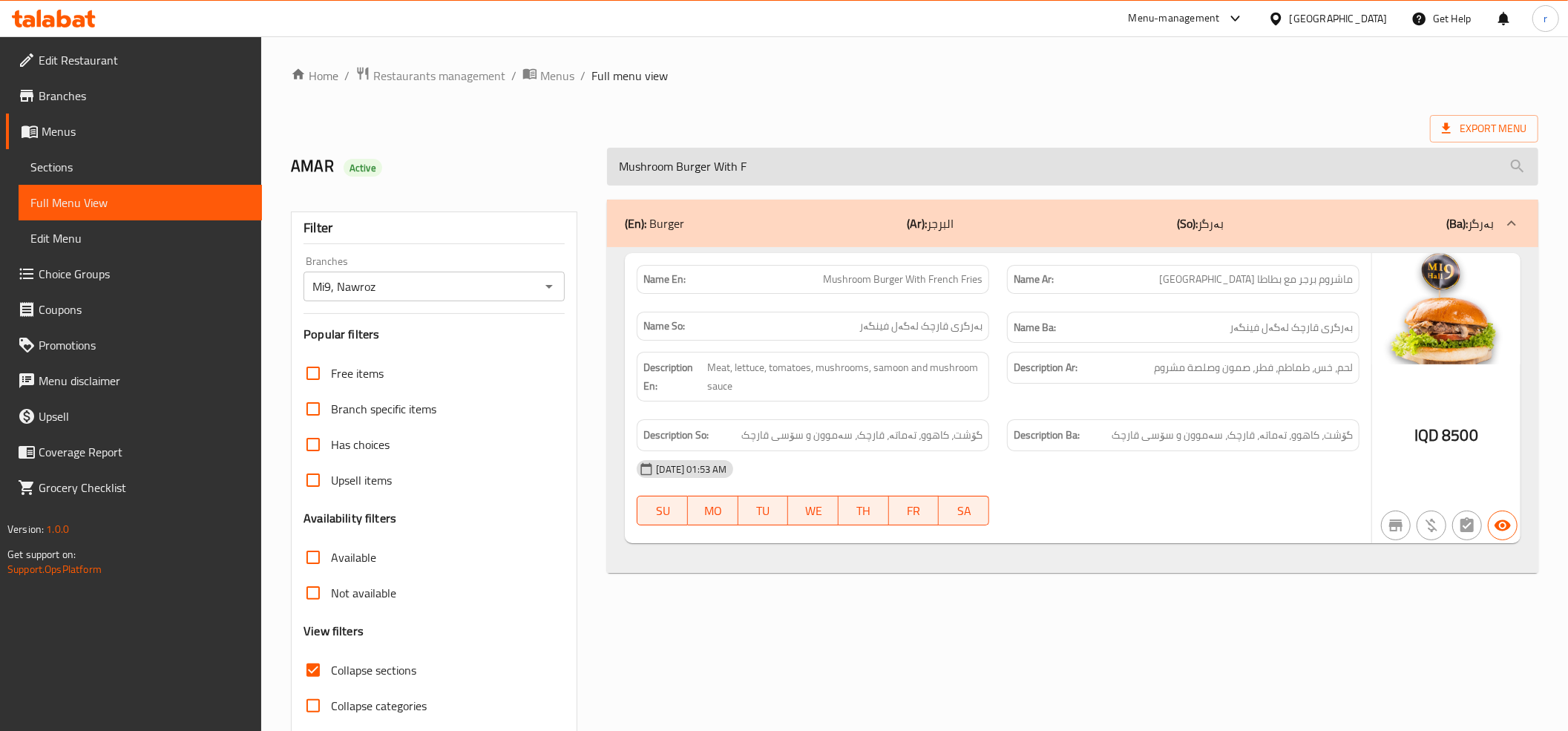
click at [821, 173] on input "Mushroom Burger With F" at bounding box center [1073, 166] width 931 height 38
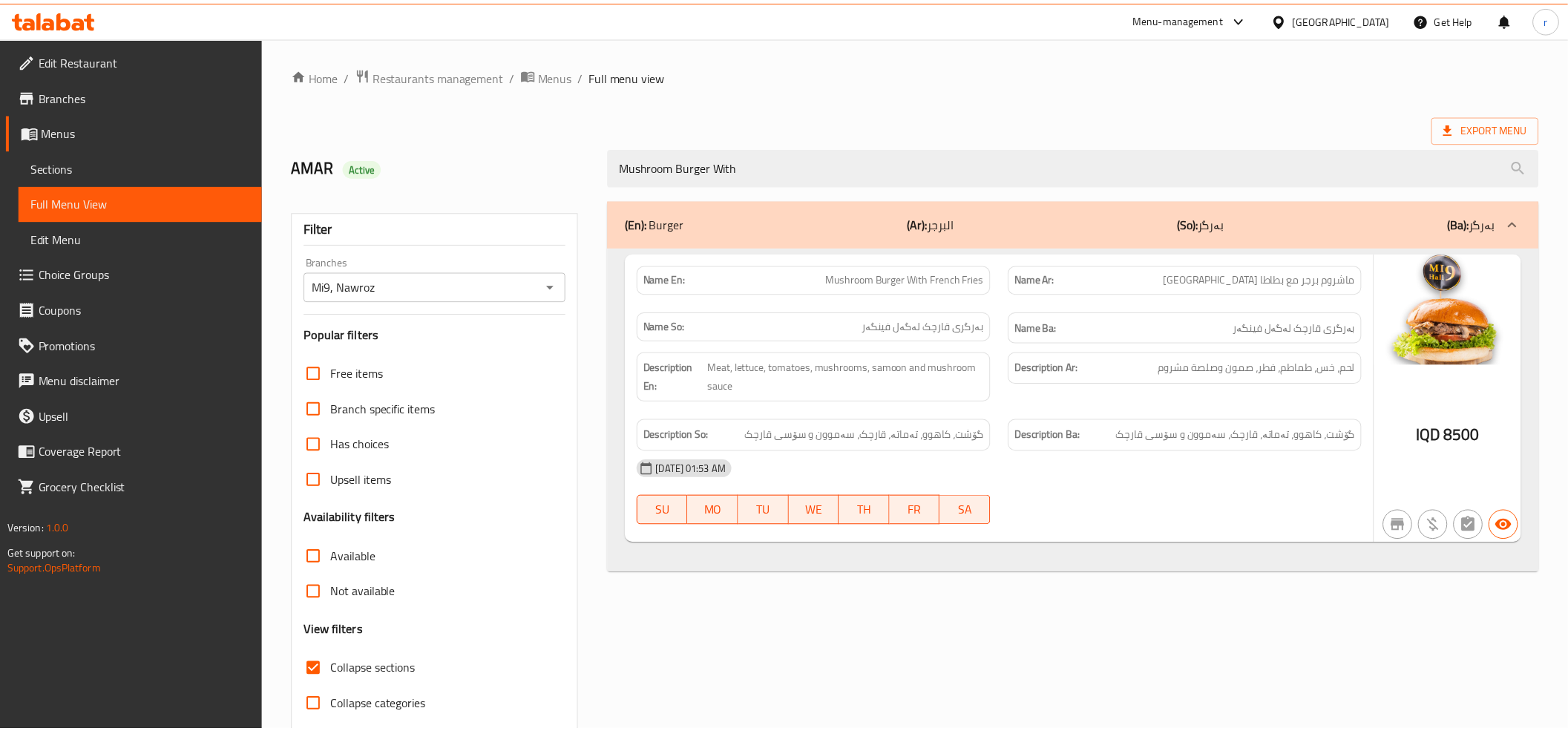
scroll to position [60, 0]
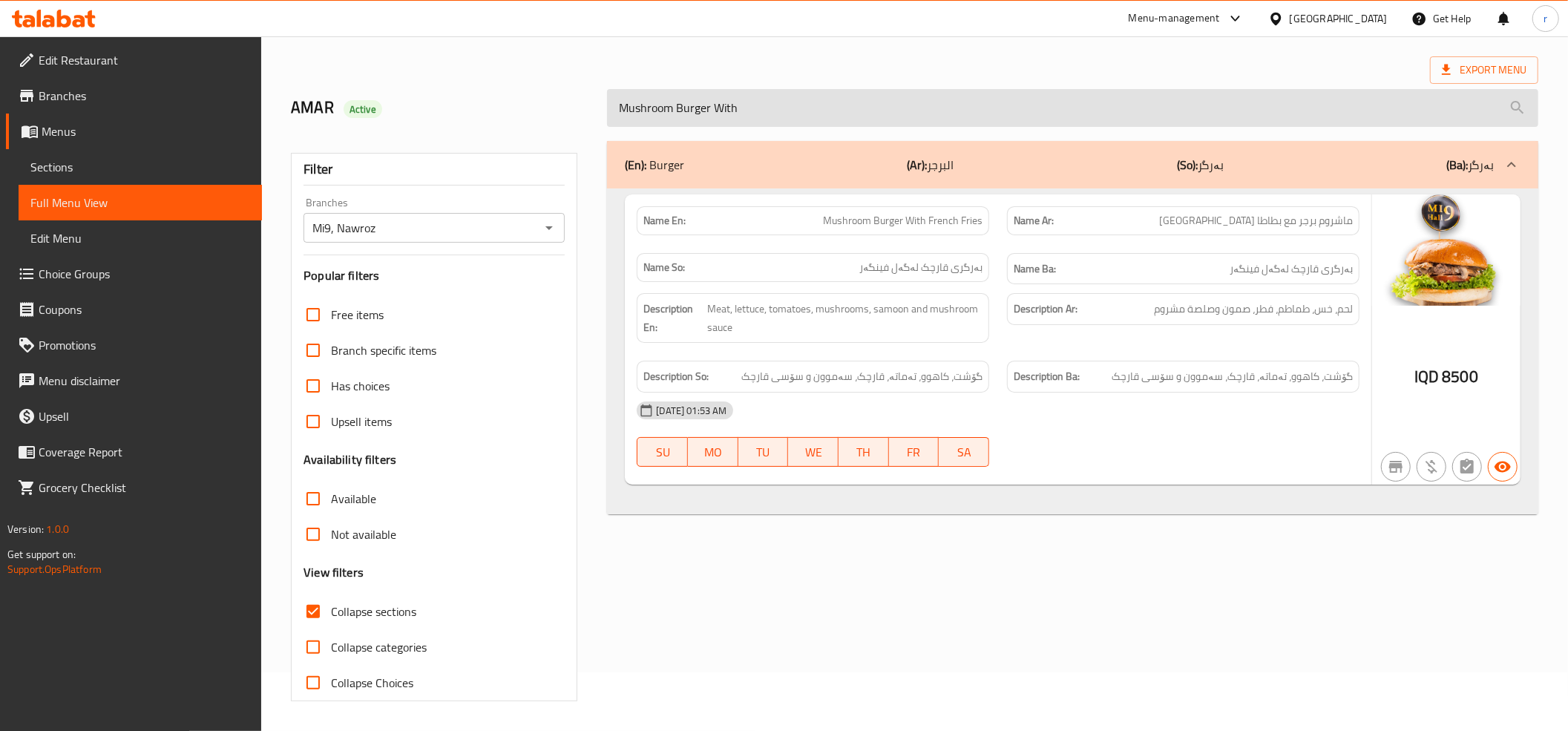
click at [660, 104] on input "Mushroom Burger With" at bounding box center [1073, 108] width 931 height 38
click at [754, 101] on input "Mushroom Burger With" at bounding box center [1073, 108] width 931 height 38
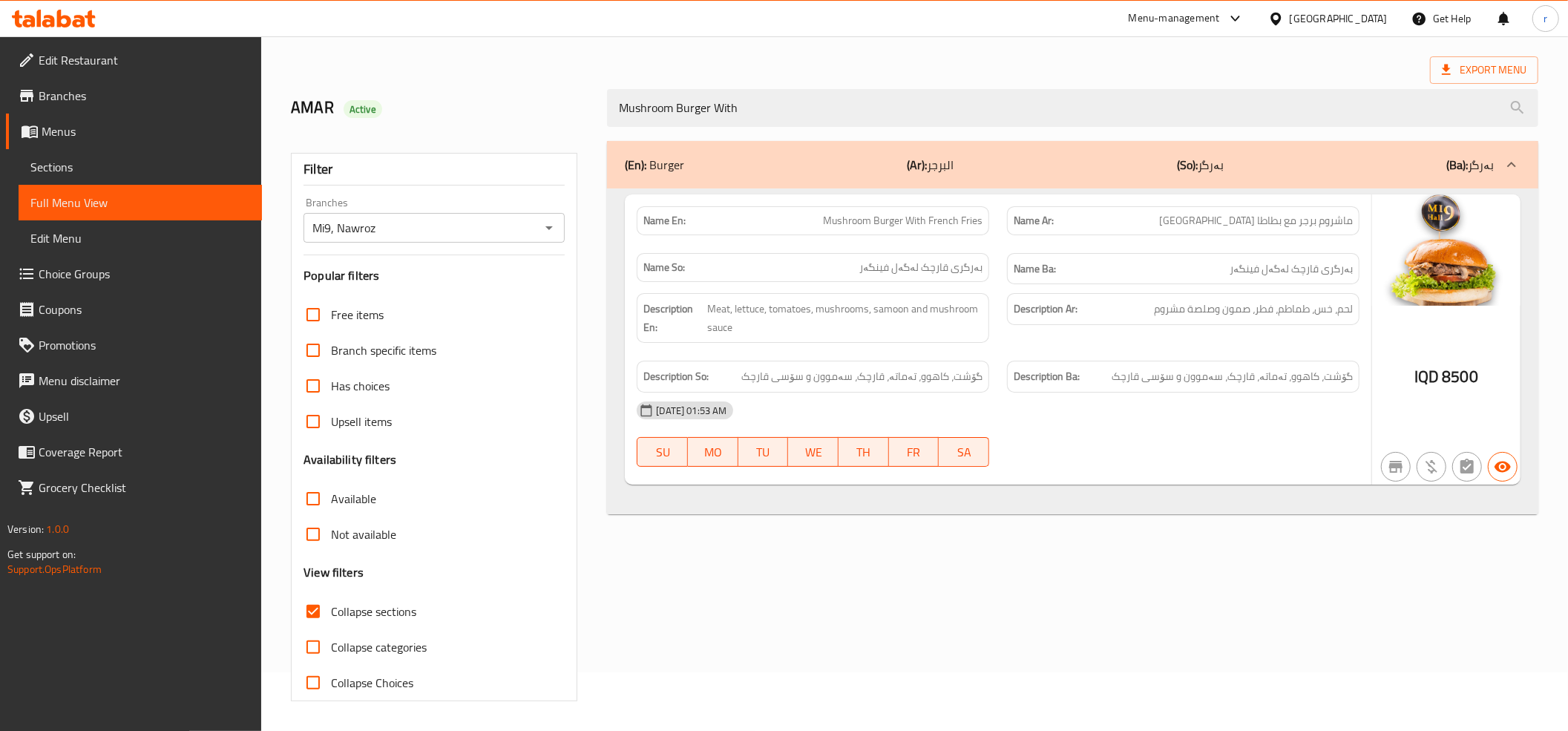
click at [1097, 558] on div "(En): Burger (Ar): البرجر (So): بەرگر (Ba): بەرگر Name En: Mushroom Burger With…" at bounding box center [1073, 421] width 950 height 578
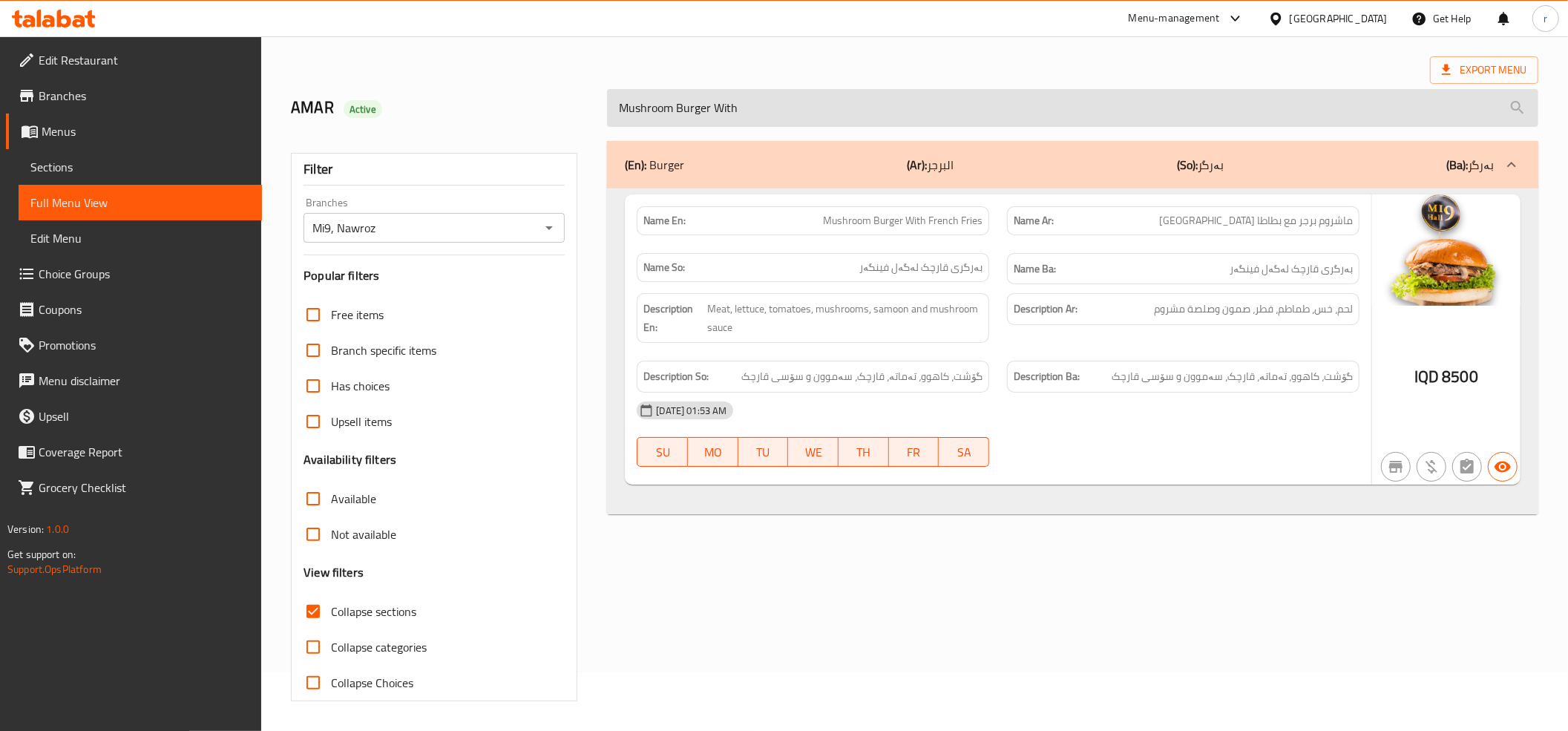
click at [773, 114] on input "Mushroom Burger With" at bounding box center [1073, 108] width 931 height 38
type input "M"
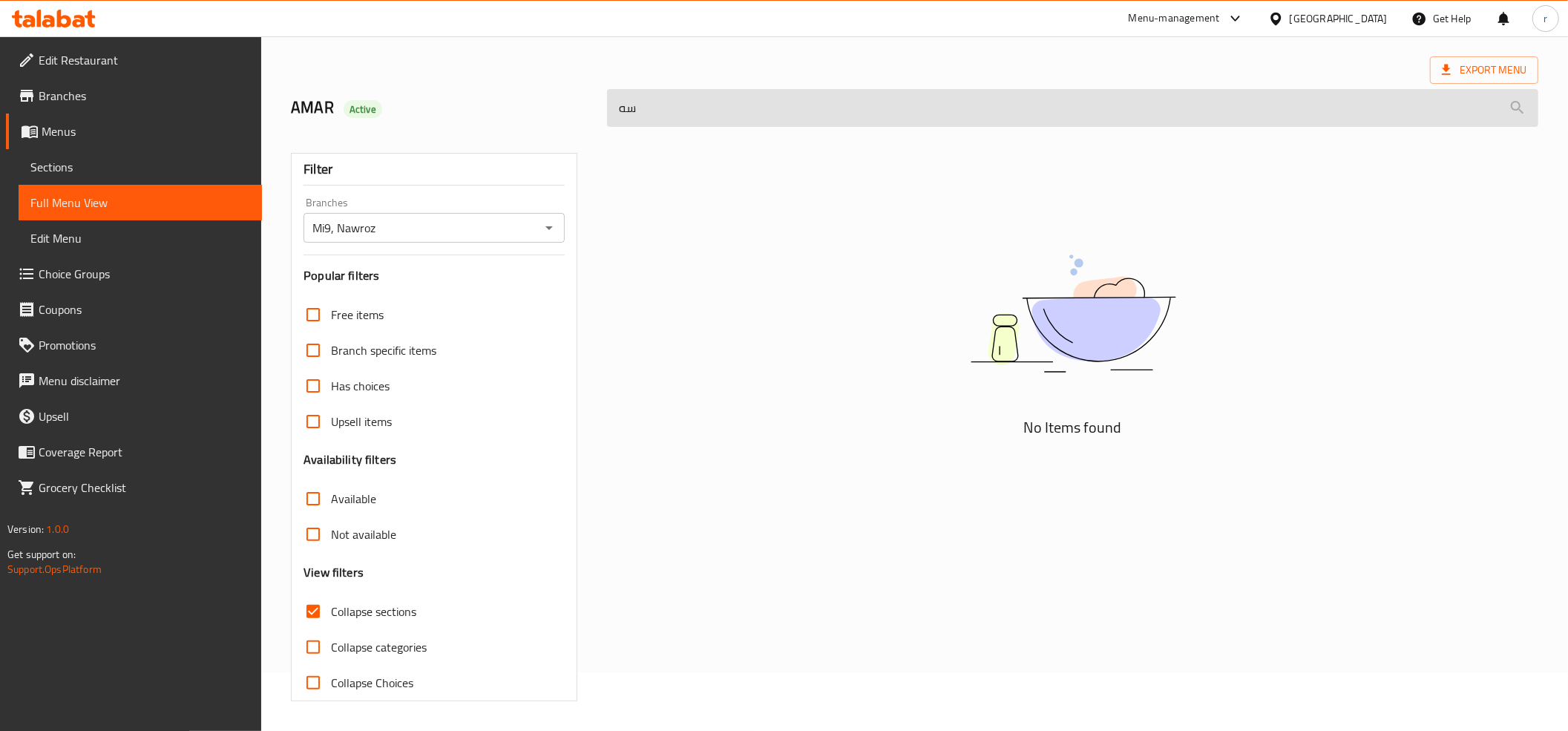
type input "س"
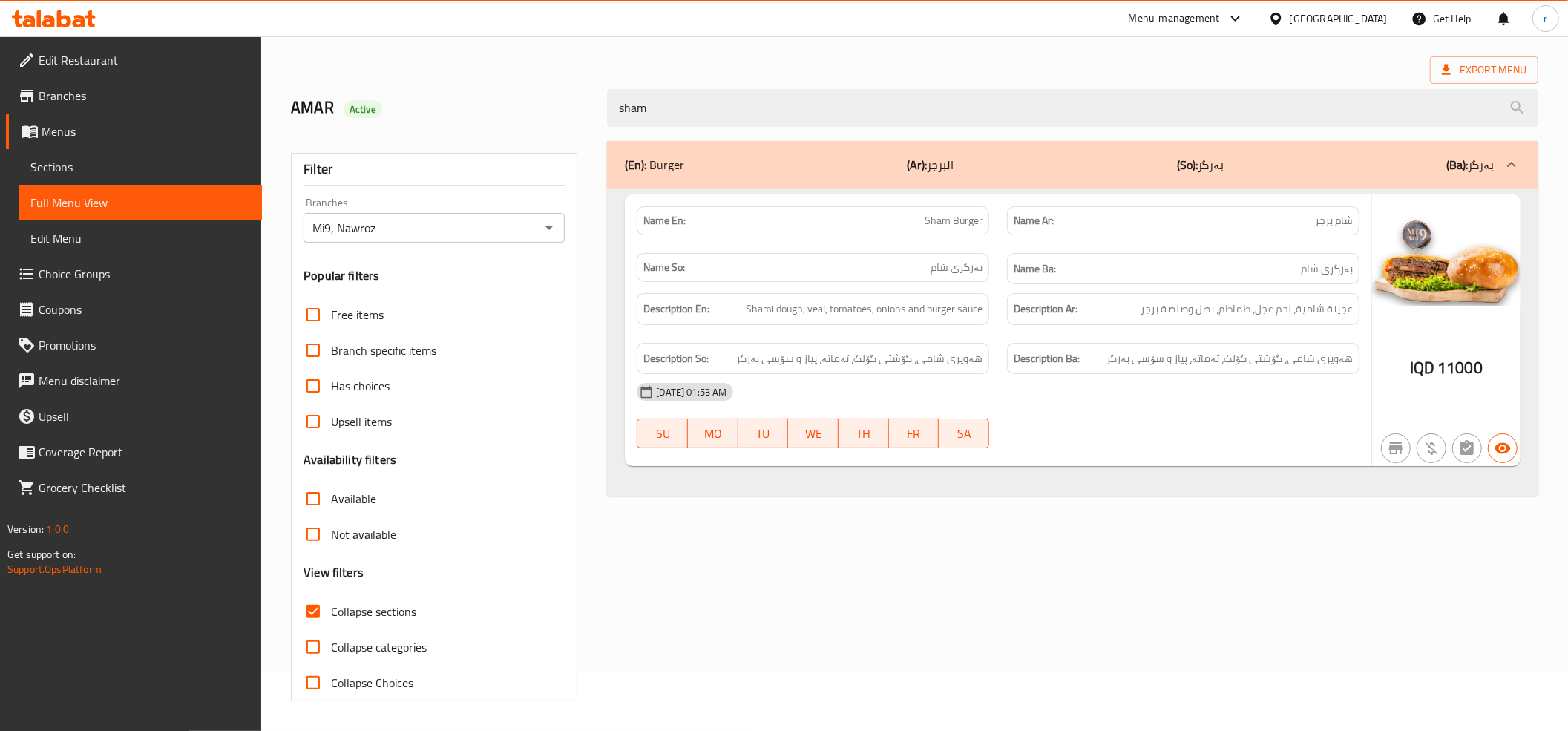
type input "sham"
click at [939, 633] on div "(En): Burger (Ar): البرجر (So): بەرگر (Ba): بەرگر Name En: Sham Burger Name Ar:…" at bounding box center [1073, 421] width 950 height 578
click at [148, 117] on link "Menus" at bounding box center [134, 132] width 256 height 35
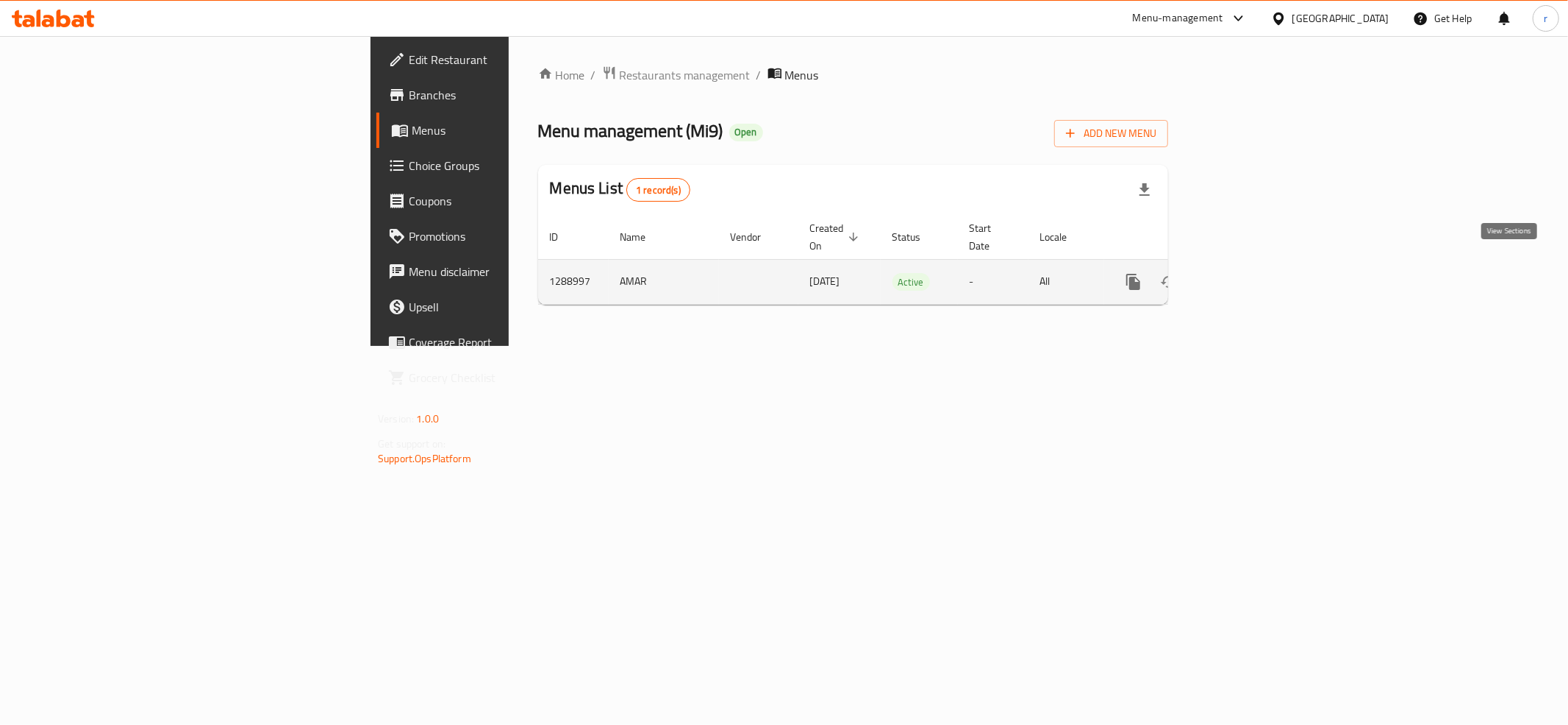
click at [1249, 273] on icon "enhanced table" at bounding box center [1240, 282] width 18 height 18
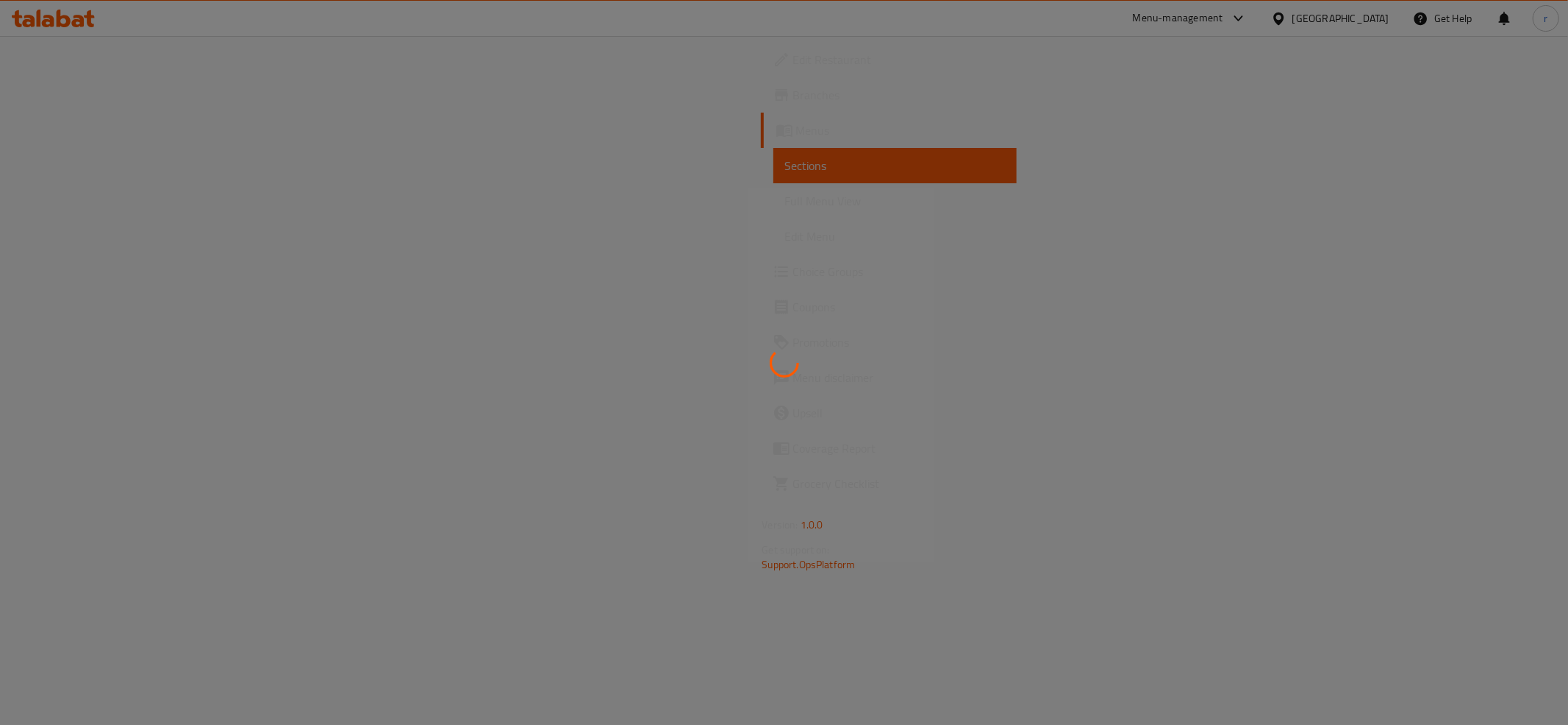
click at [159, 202] on div at bounding box center [784, 362] width 1568 height 725
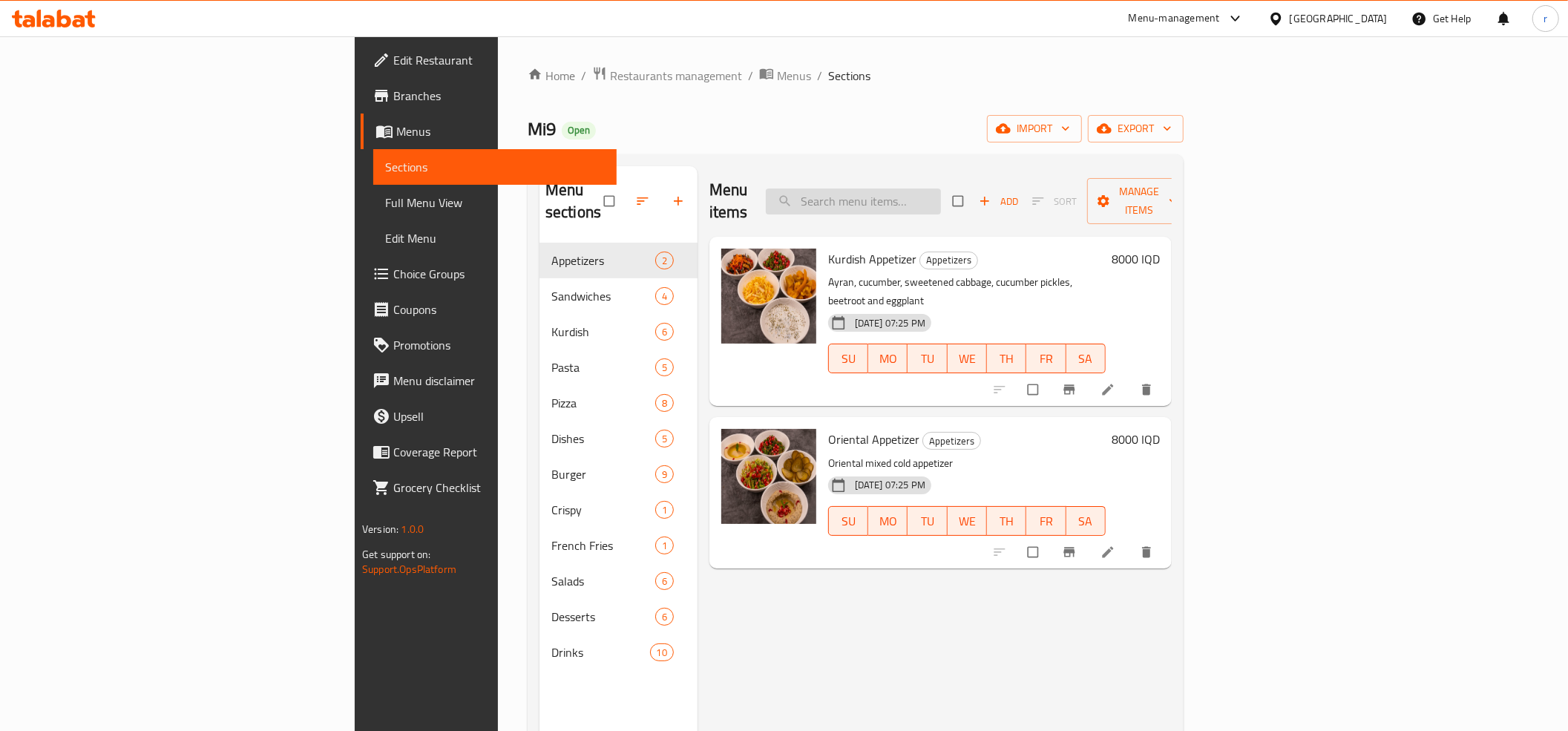
click at [941, 190] on input "search" at bounding box center [853, 201] width 175 height 26
paste input "Mushroom Burger With Fries"
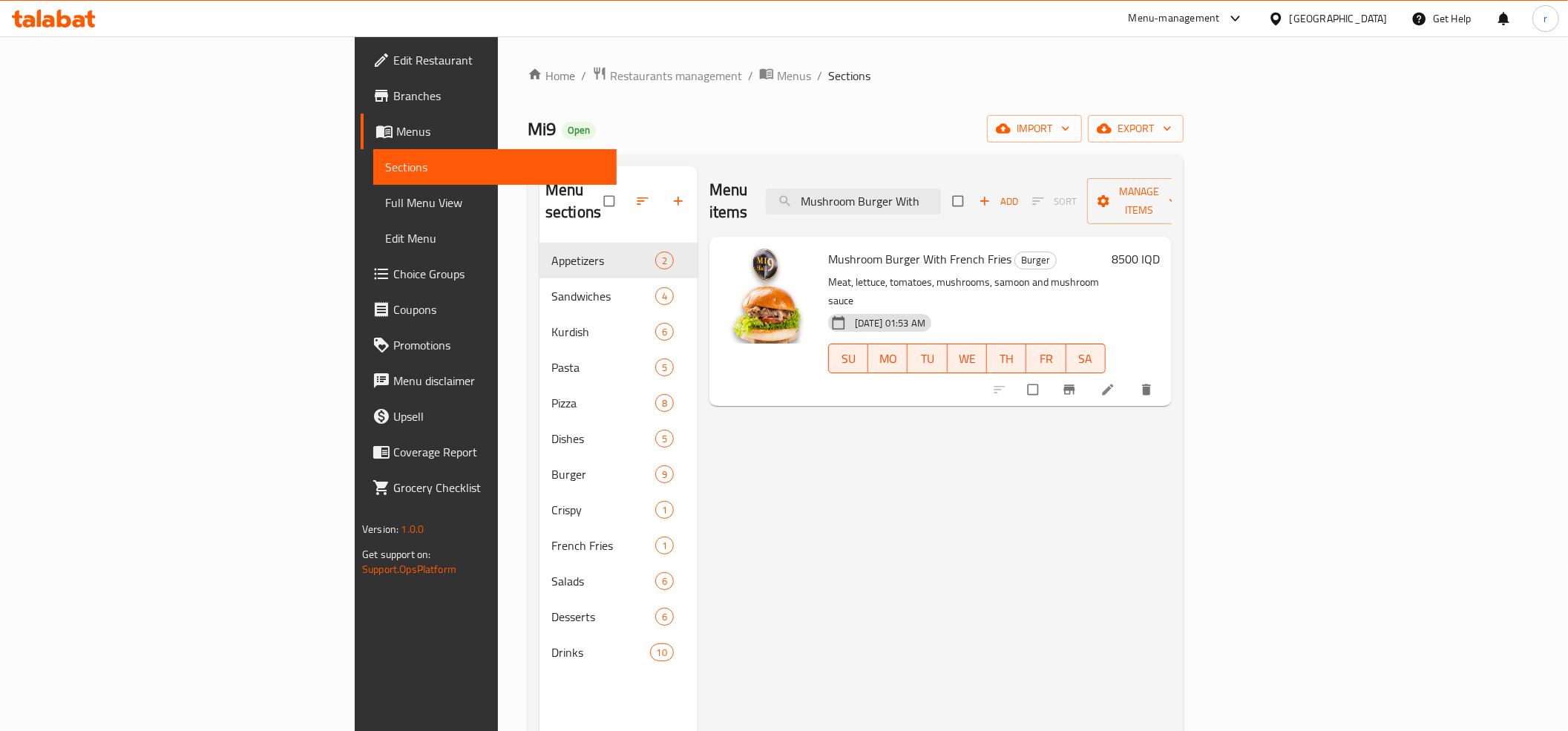
type input "Mushroom Burger With"
click at [1131, 377] on li at bounding box center [1110, 389] width 41 height 24
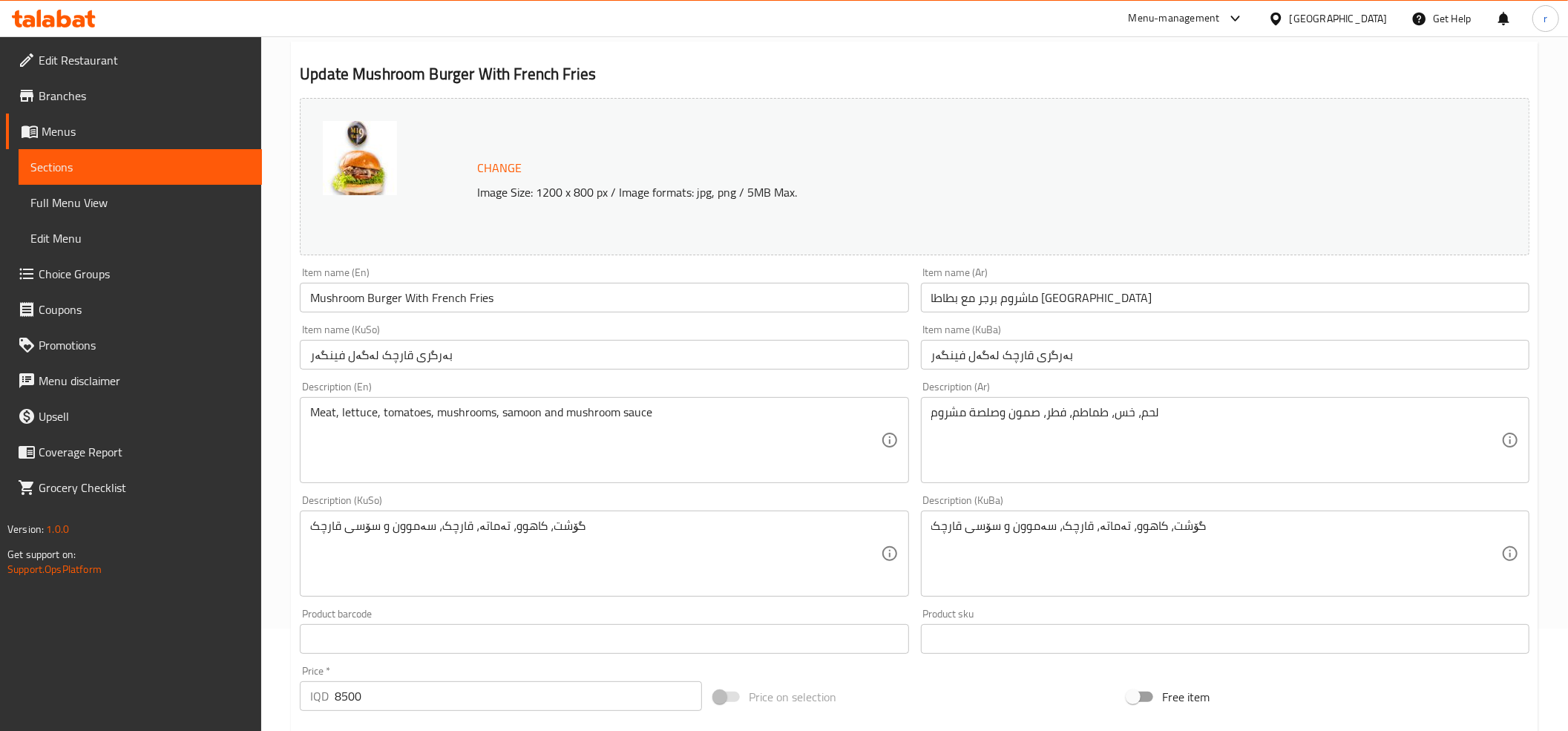
scroll to position [165, 0]
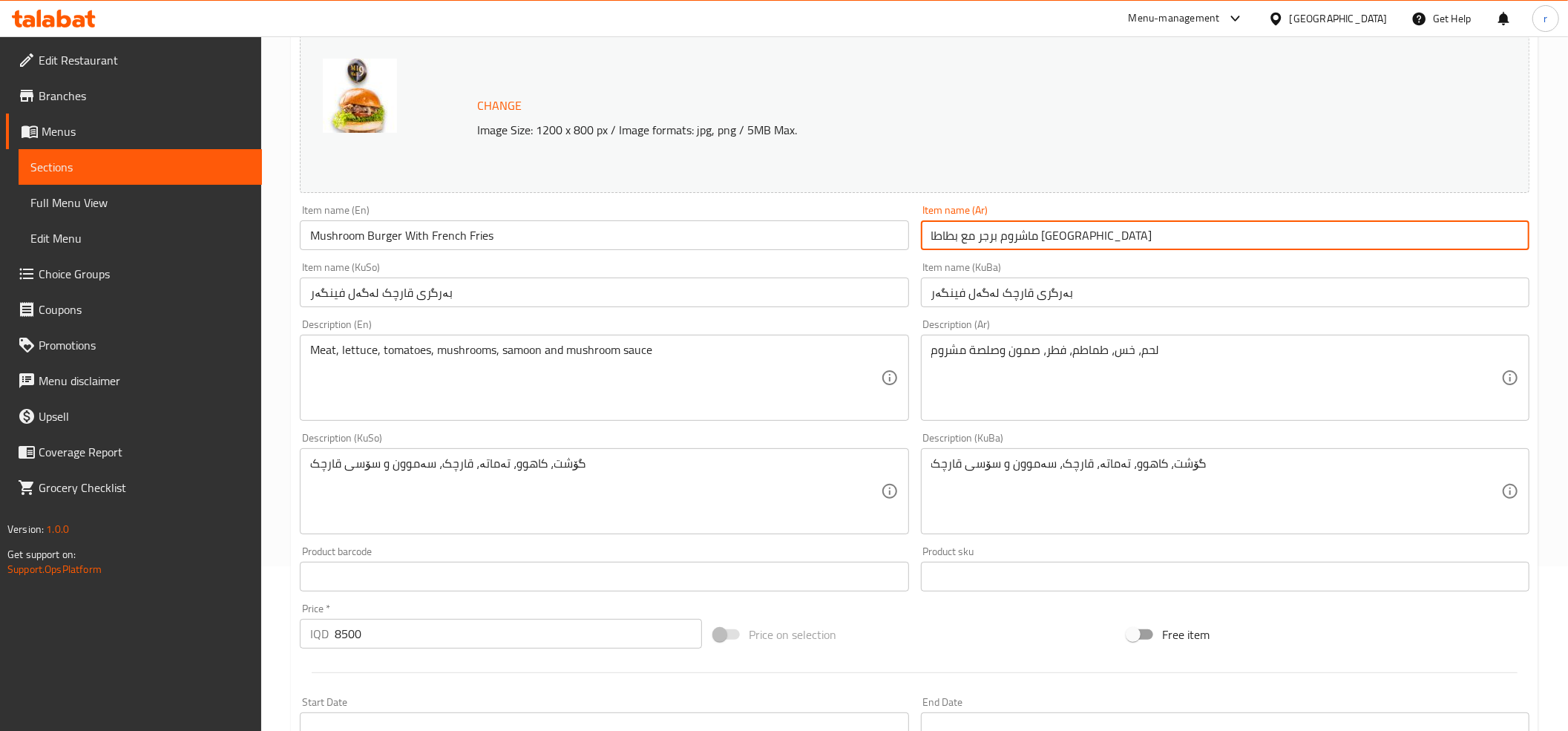
click at [1059, 232] on input "ماشروم برجر مع بطاطا [GEOGRAPHIC_DATA]" at bounding box center [1225, 235] width 609 height 29
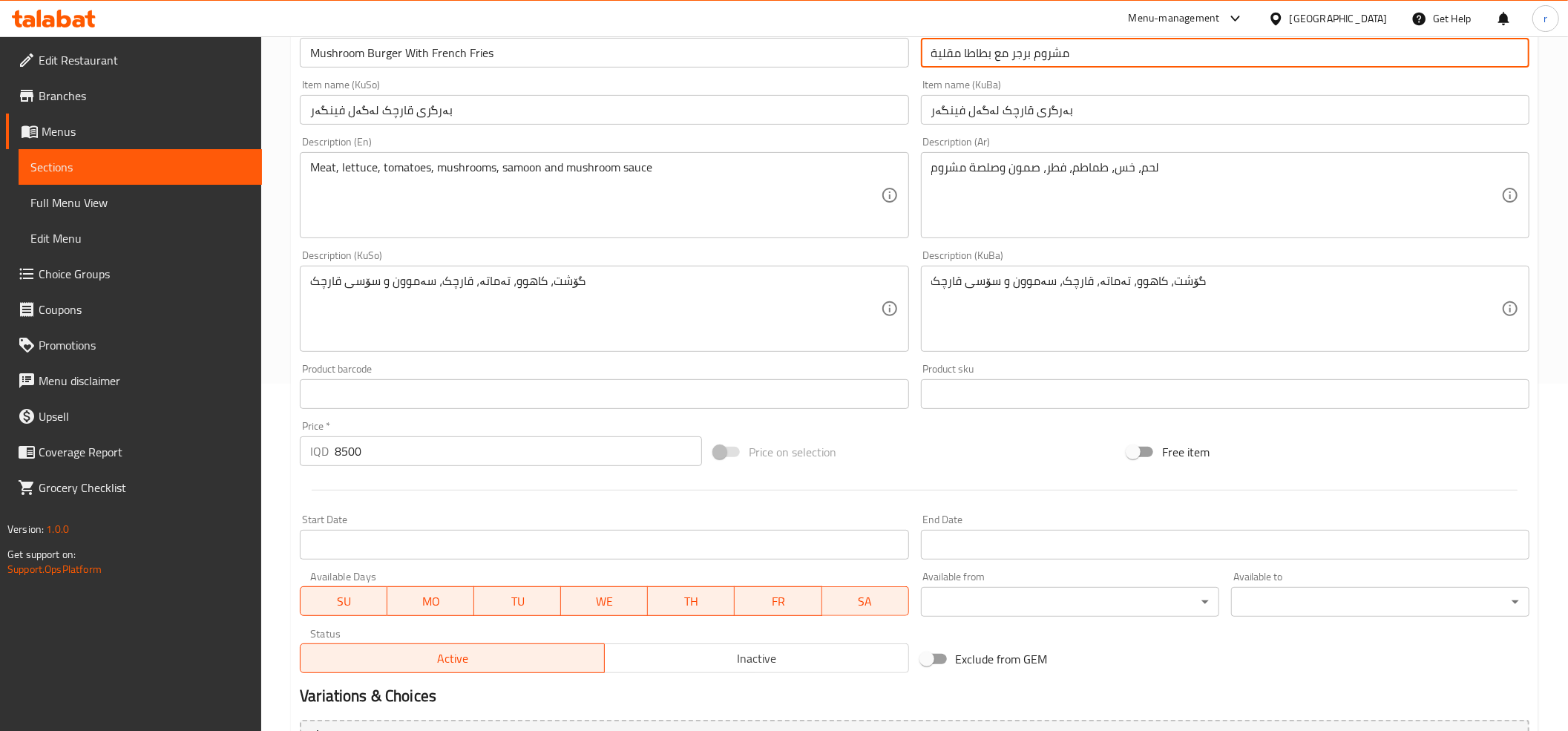
scroll to position [508, 0]
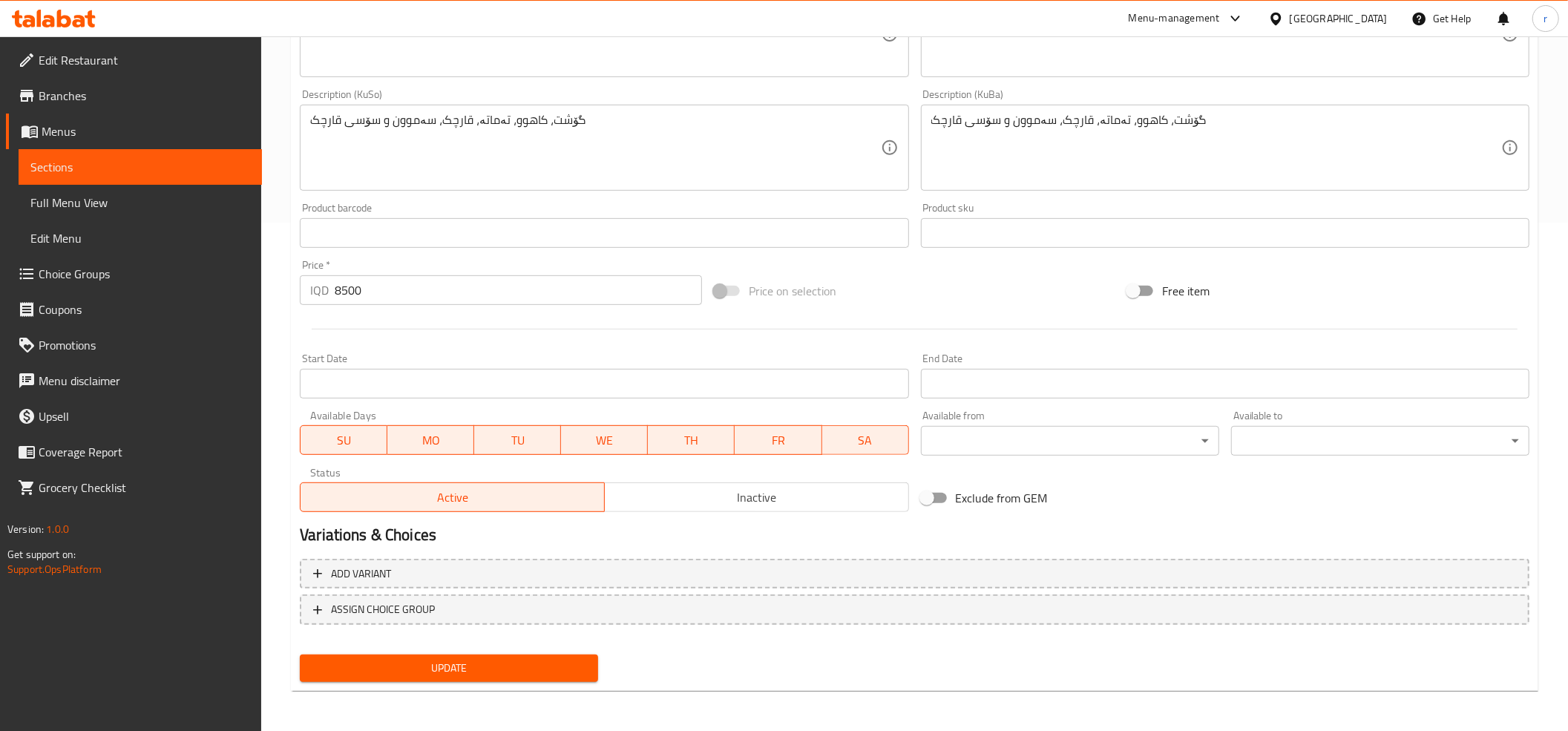
type input "مشروم برجر مع بطاطا مقلية"
click at [458, 667] on span "Update" at bounding box center [448, 667] width 274 height 19
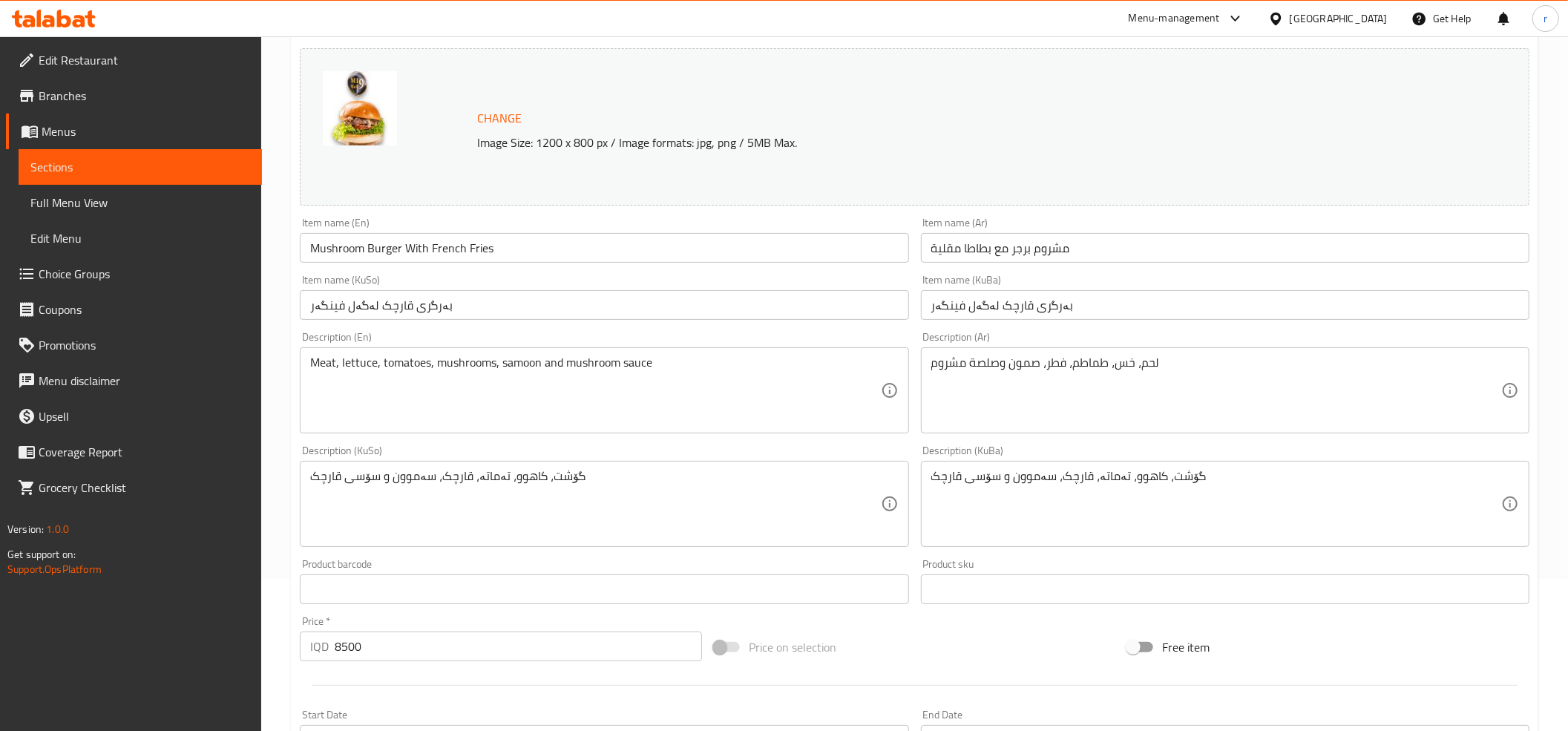
scroll to position [494, 0]
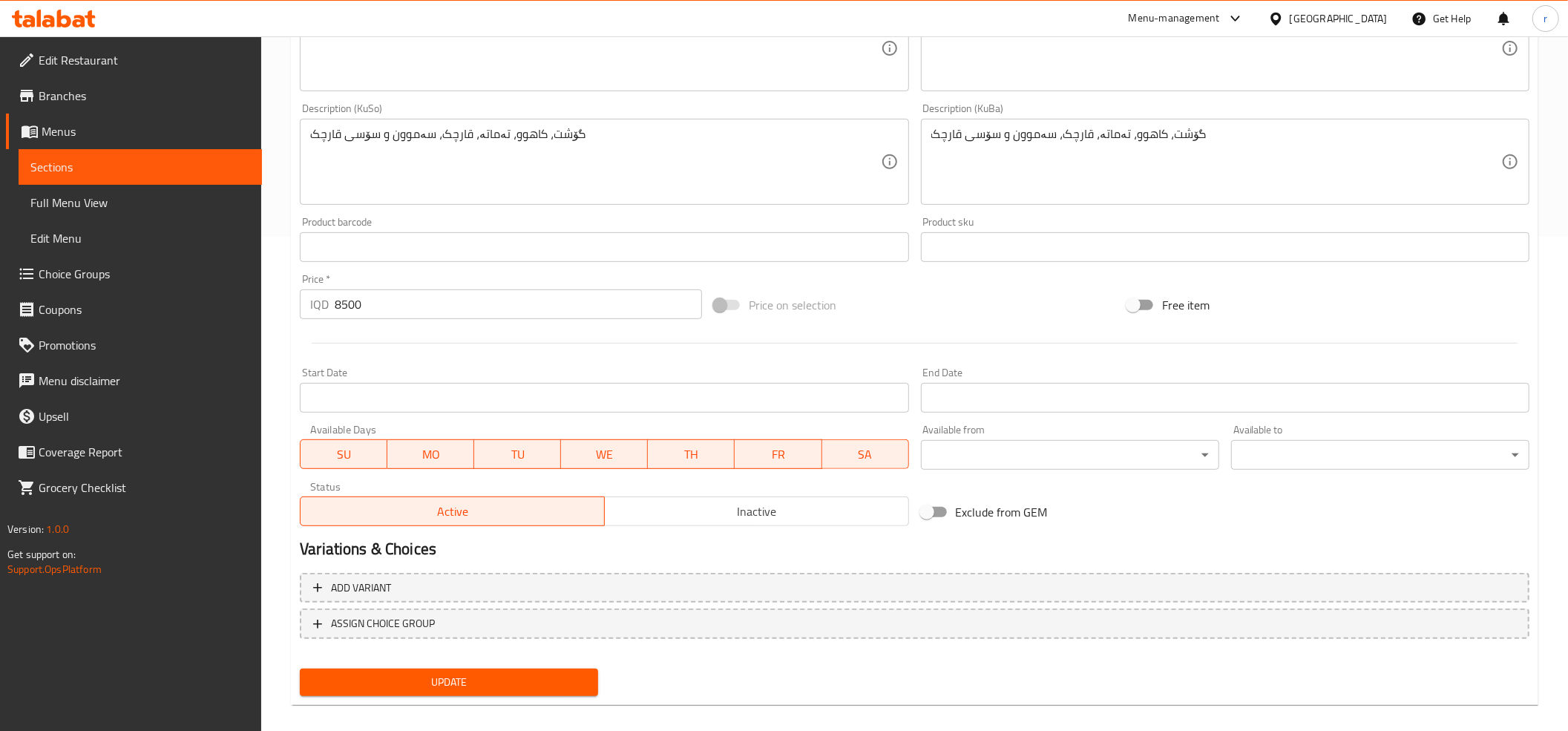
click at [499, 686] on span "Update" at bounding box center [448, 682] width 274 height 19
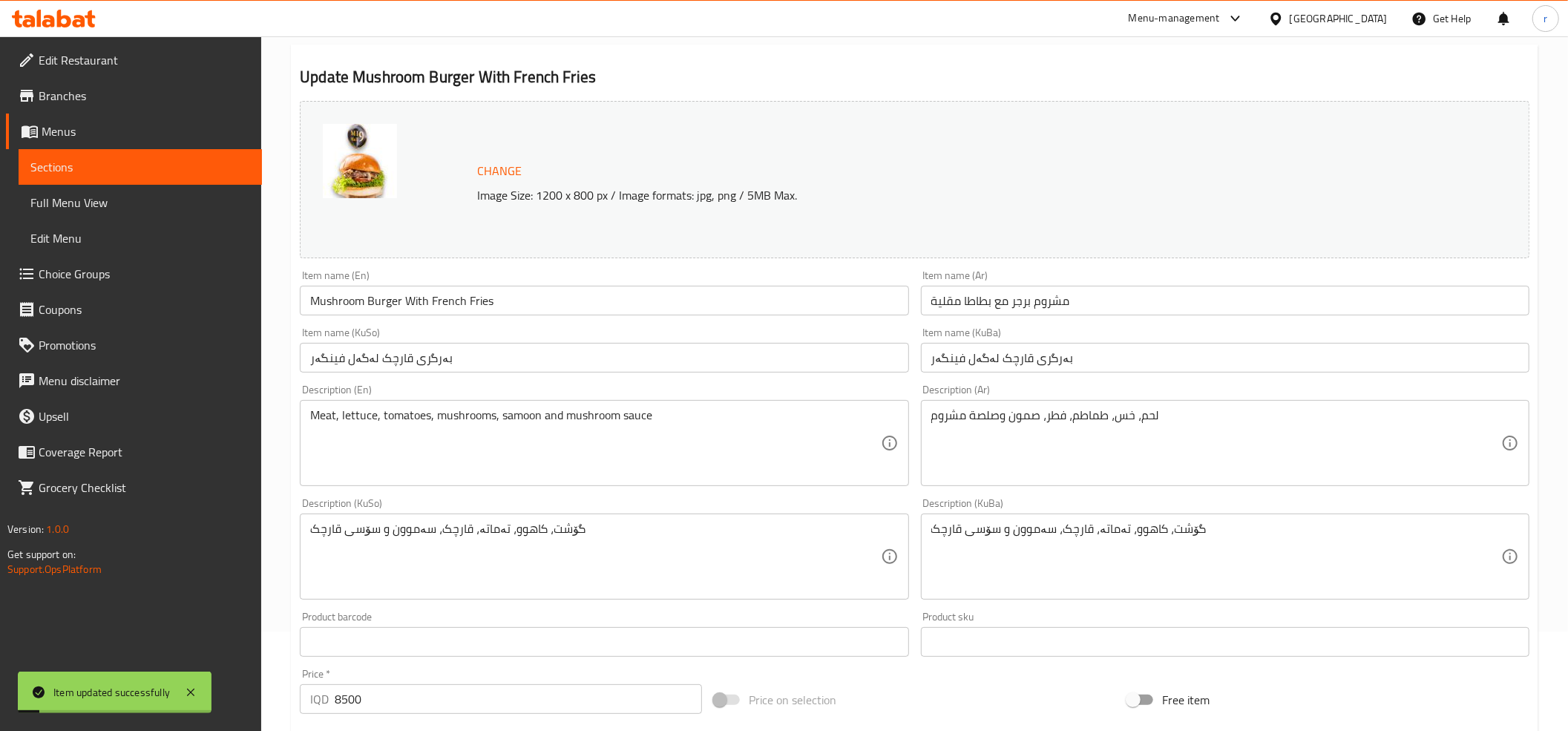
scroll to position [0, 0]
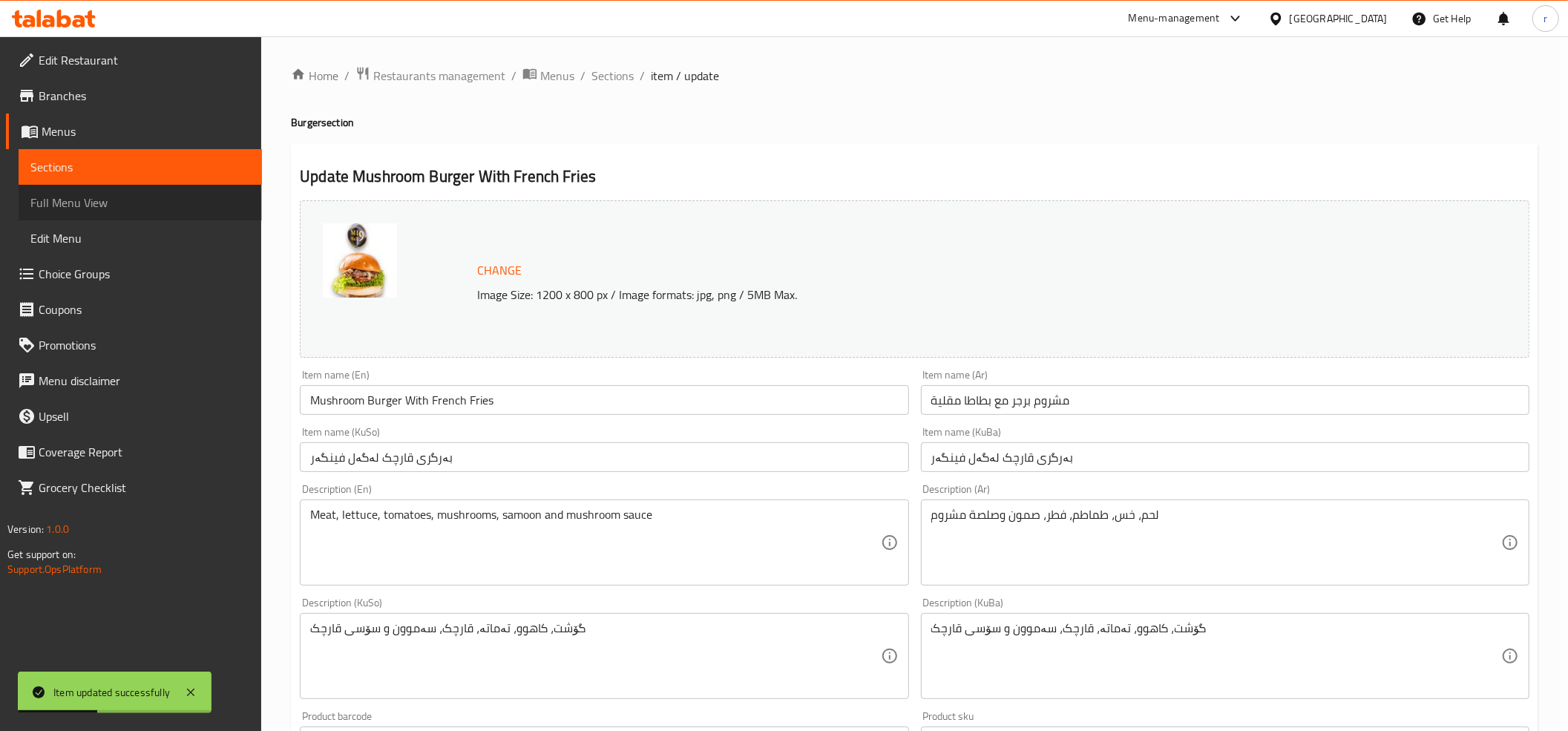
click at [162, 213] on link "Full Menu View" at bounding box center [141, 202] width 244 height 35
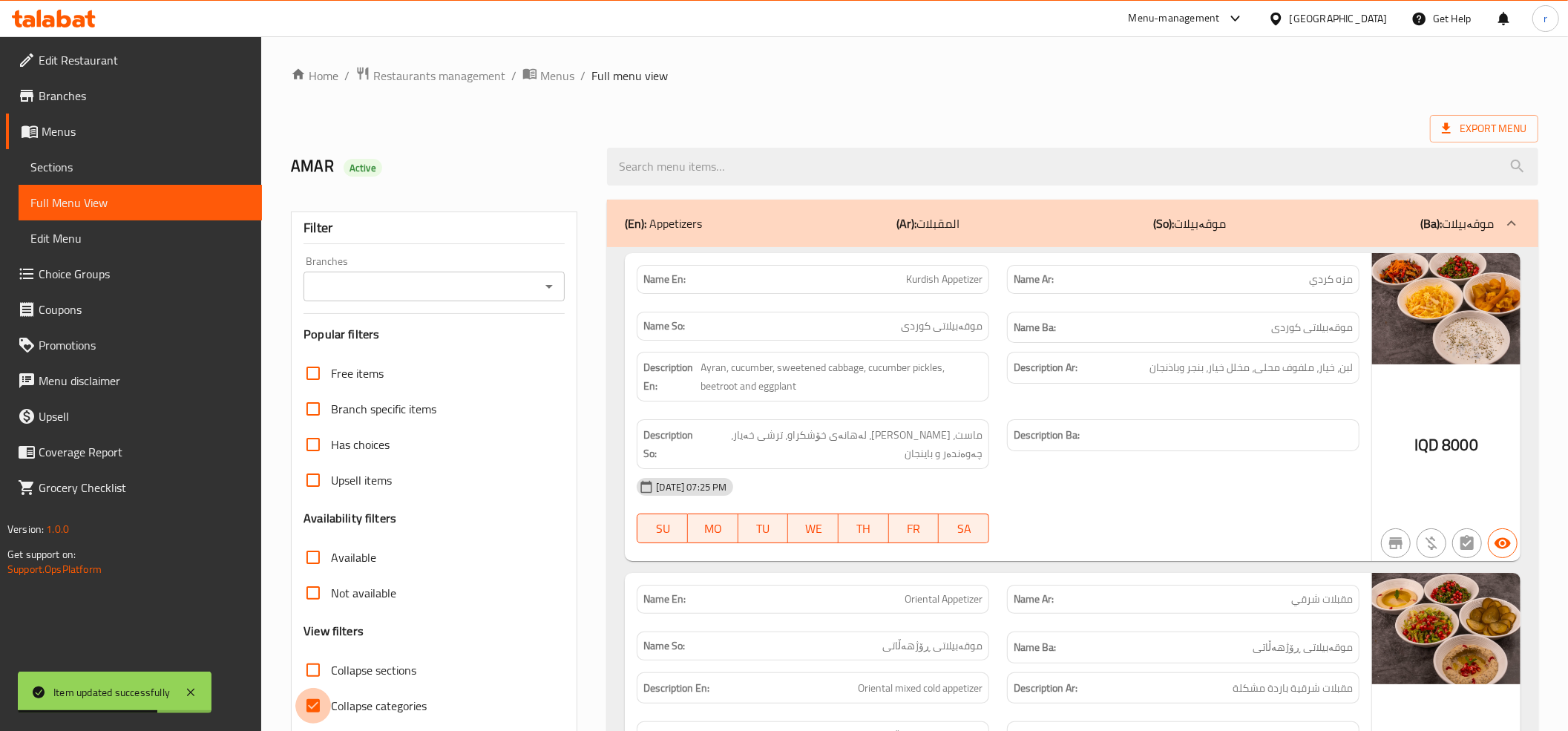
click at [313, 703] on input "Collapse categories" at bounding box center [313, 705] width 35 height 35
checkbox input "false"
click at [316, 673] on input "Collapse sections" at bounding box center [313, 670] width 35 height 35
checkbox input "true"
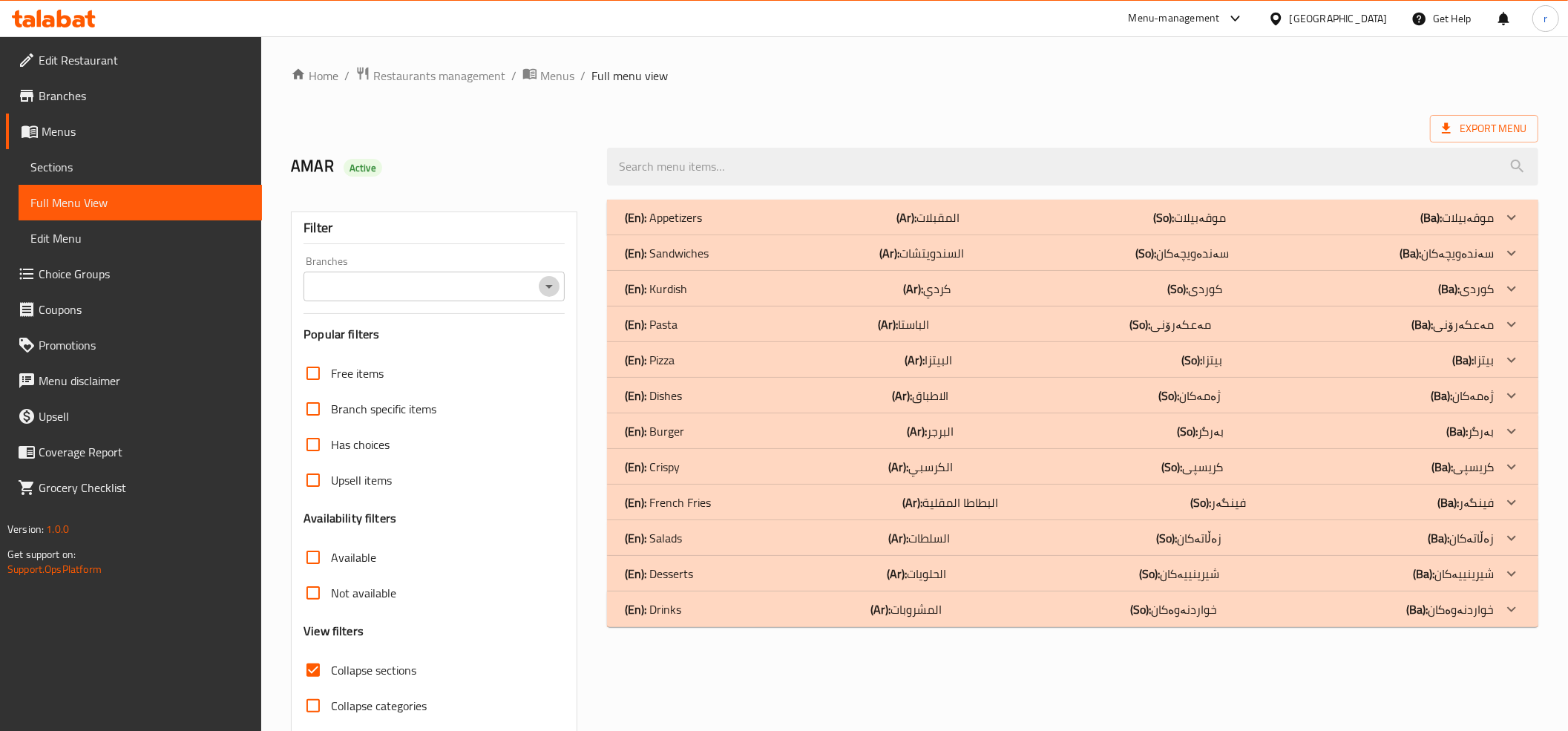
click at [545, 291] on icon "Open" at bounding box center [550, 286] width 18 height 18
click at [530, 350] on li "Mi9, Nawroz" at bounding box center [435, 351] width 261 height 27
type input "Mi9, Nawroz"
click at [671, 163] on input "search" at bounding box center [1073, 166] width 931 height 38
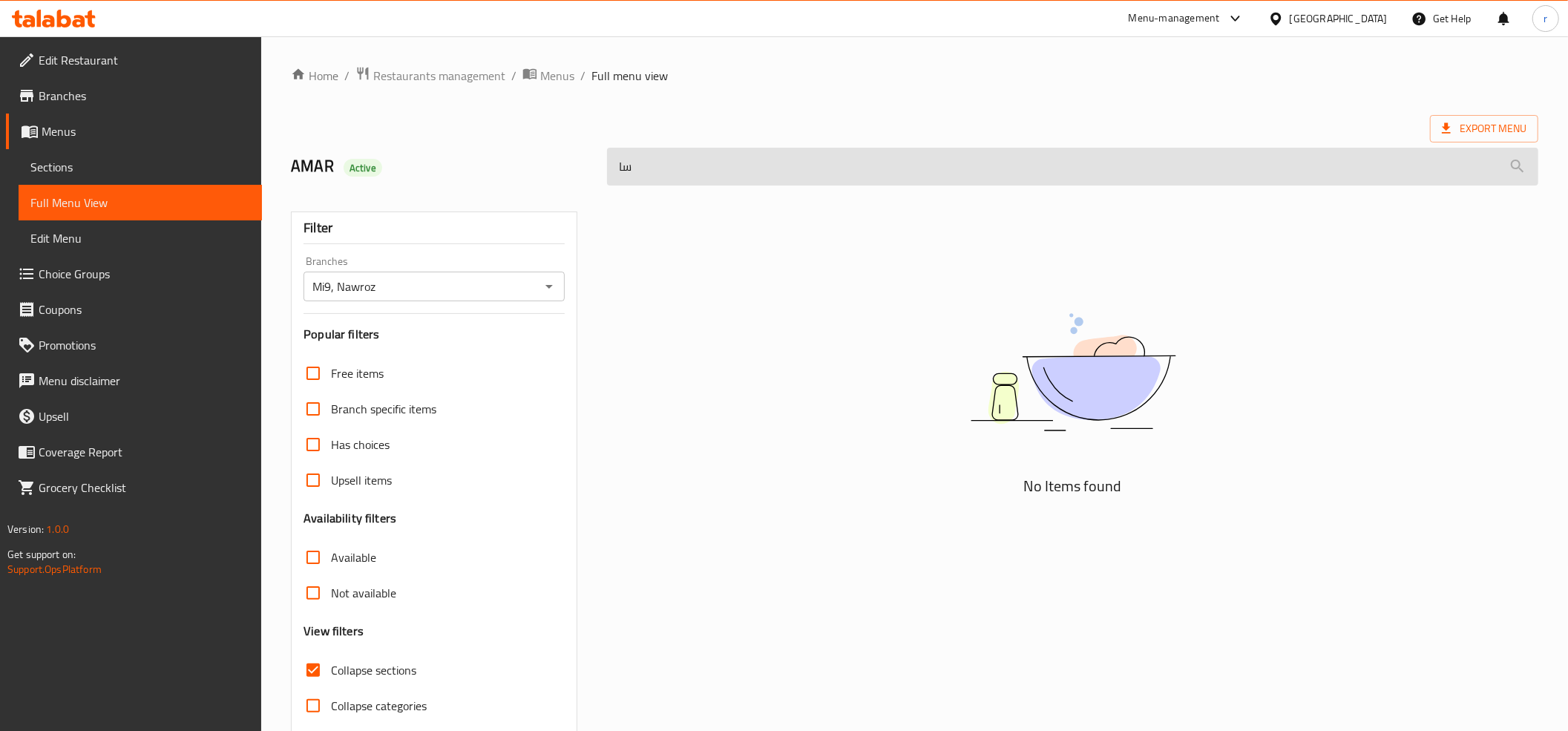
type input "س"
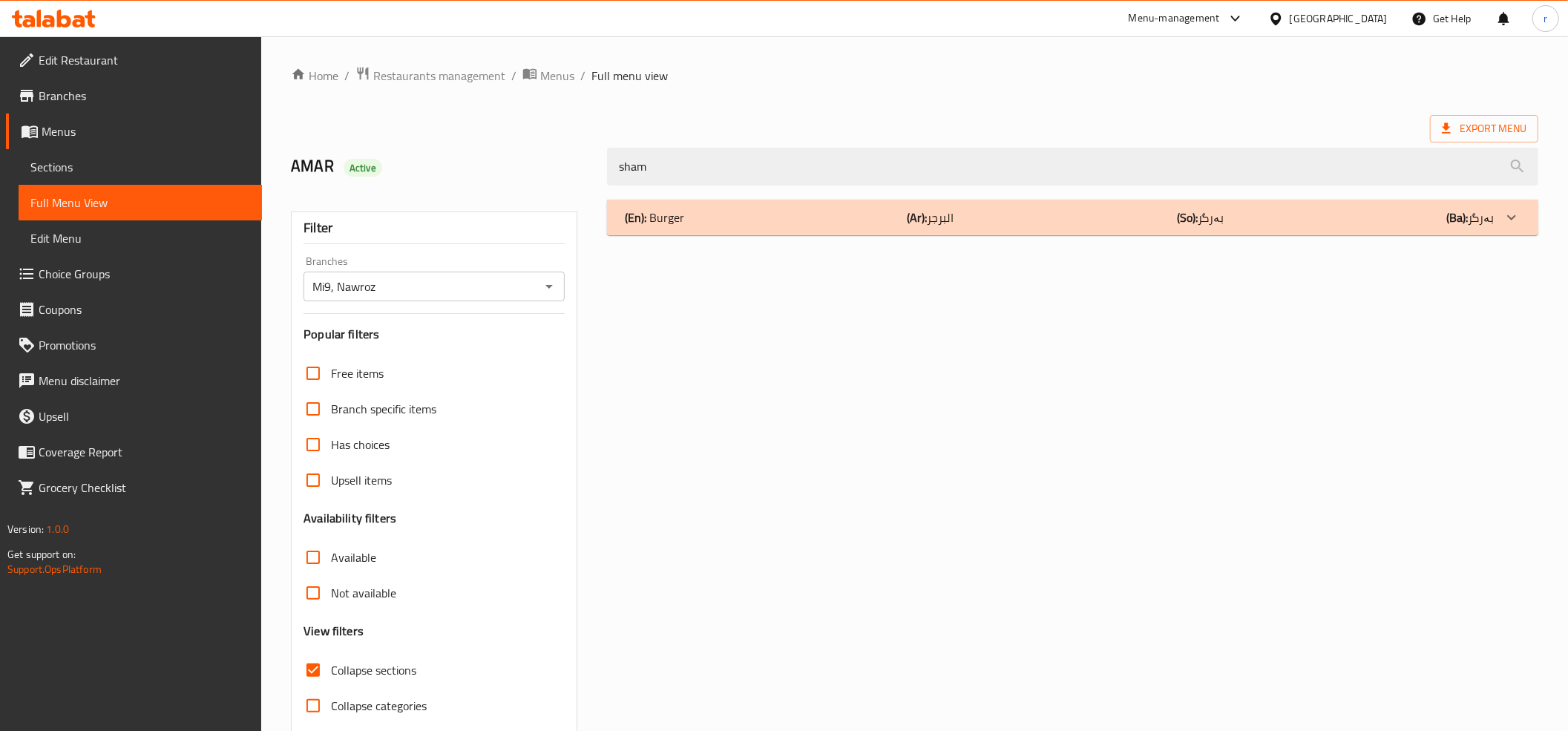
click at [745, 222] on div "(En): Burger (Ar): البرجر (So): بەرگر (Ba): بەرگر" at bounding box center [1060, 217] width 869 height 18
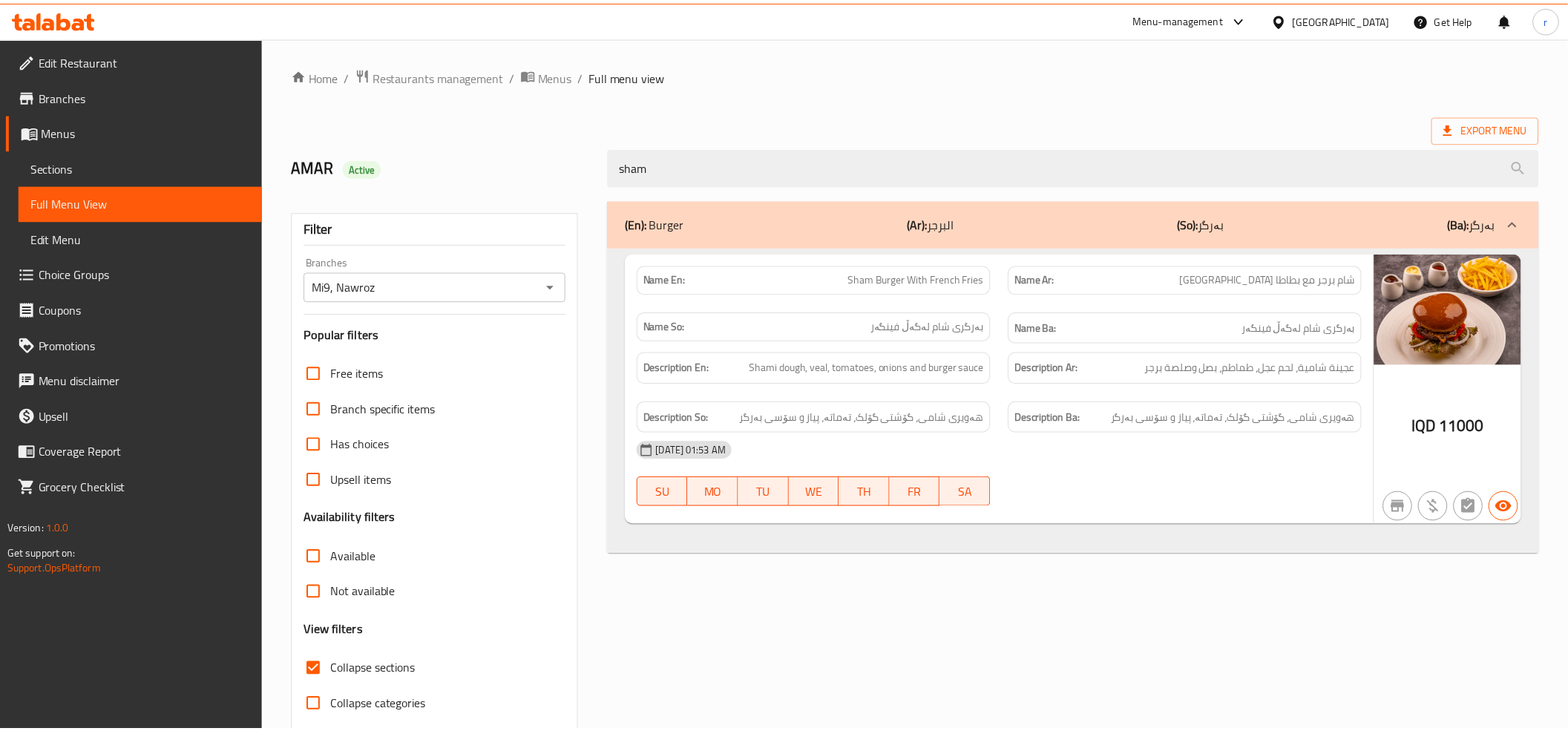
scroll to position [60, 0]
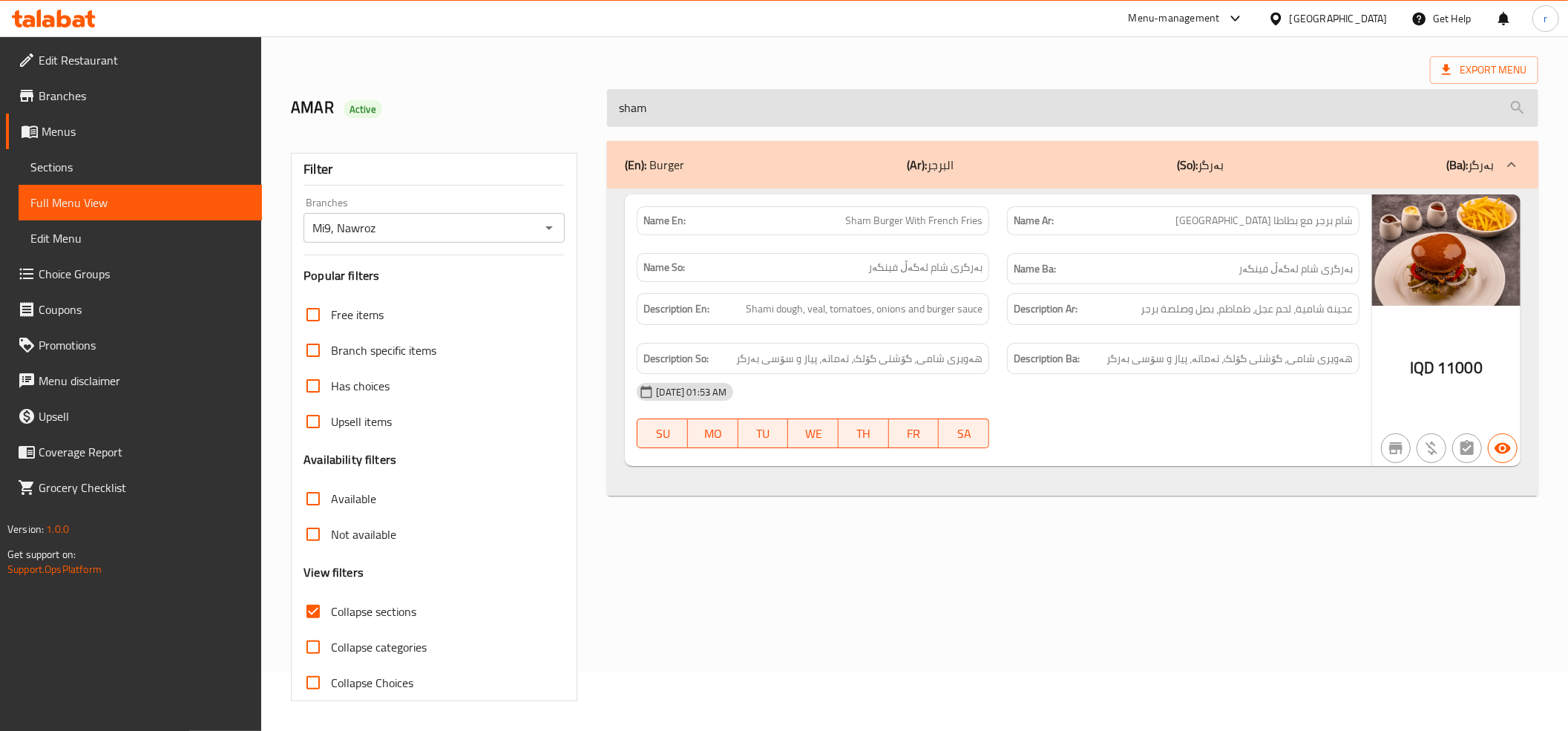
click at [660, 113] on input "sham" at bounding box center [1073, 108] width 931 height 38
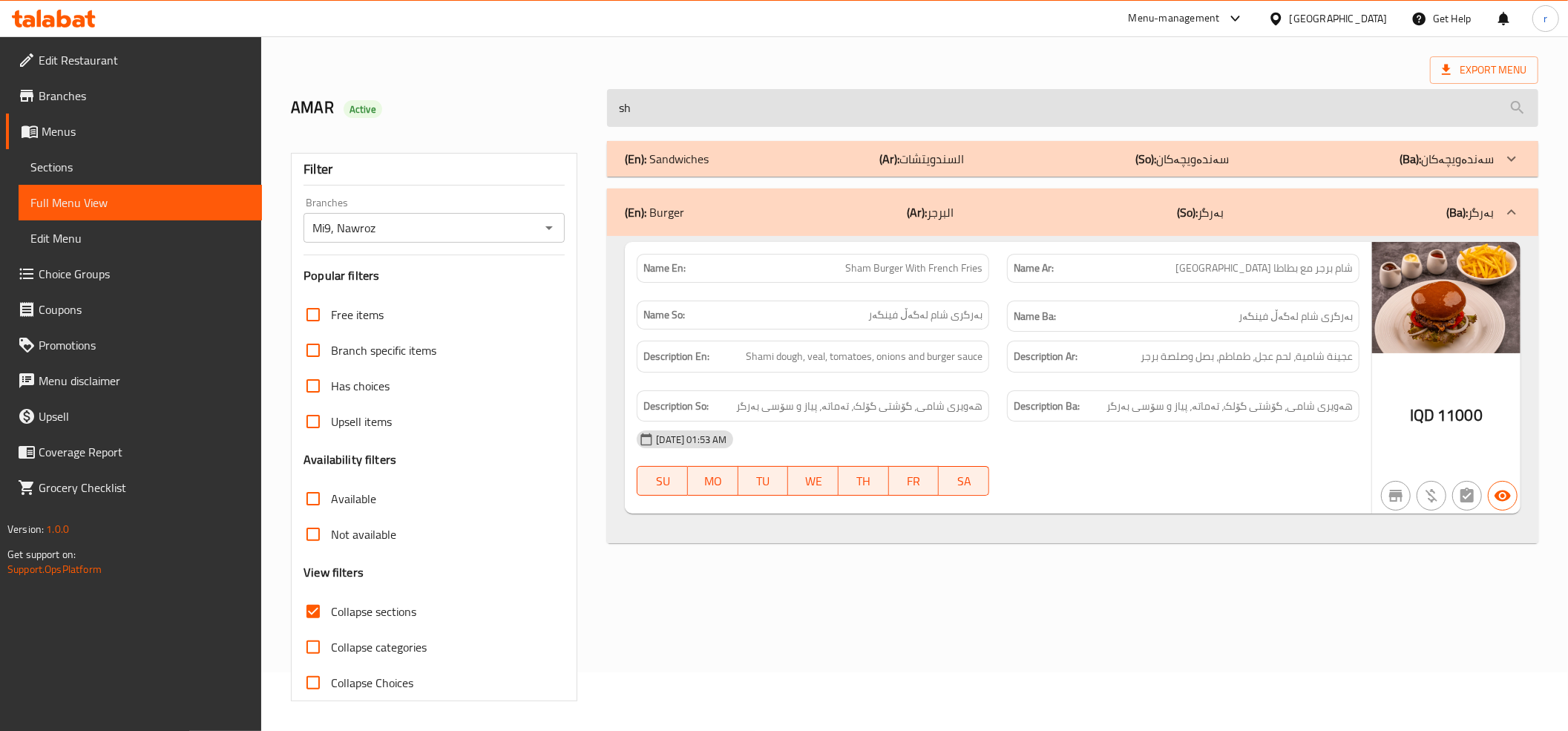
type input "s"
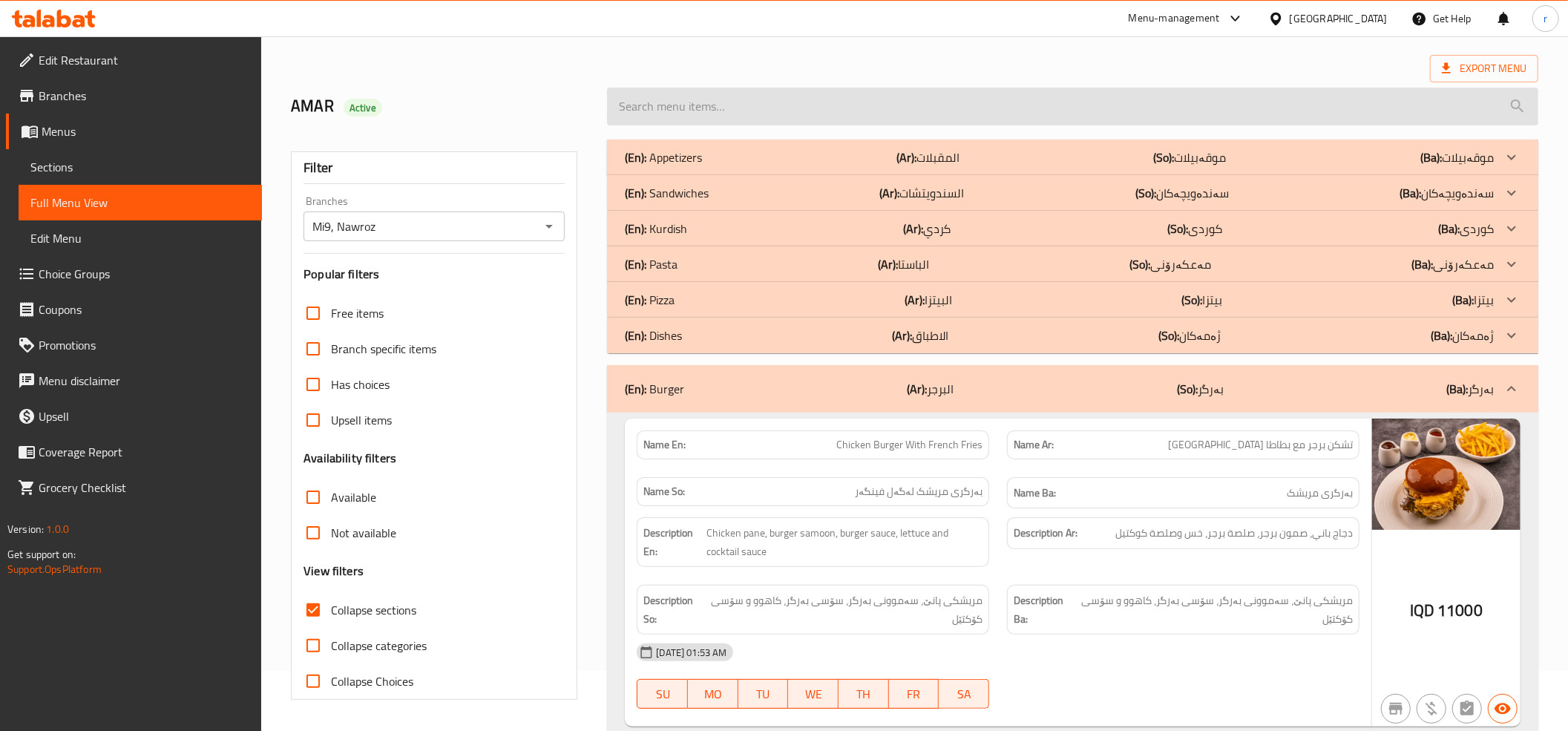
paste input "Mushroom Burger With Fries"
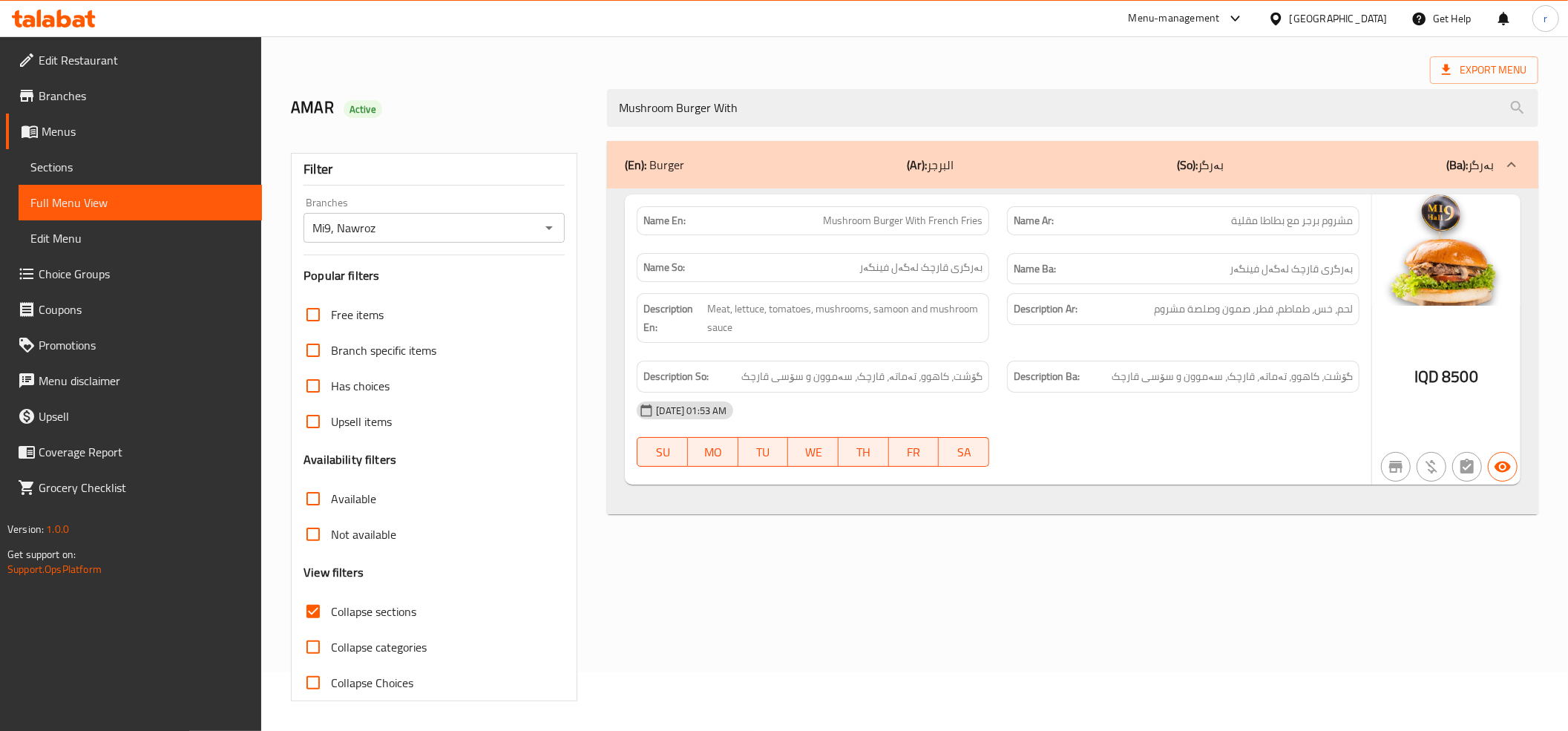
type input "Mushroom Burger With"
